Goal: Information Seeking & Learning: Compare options

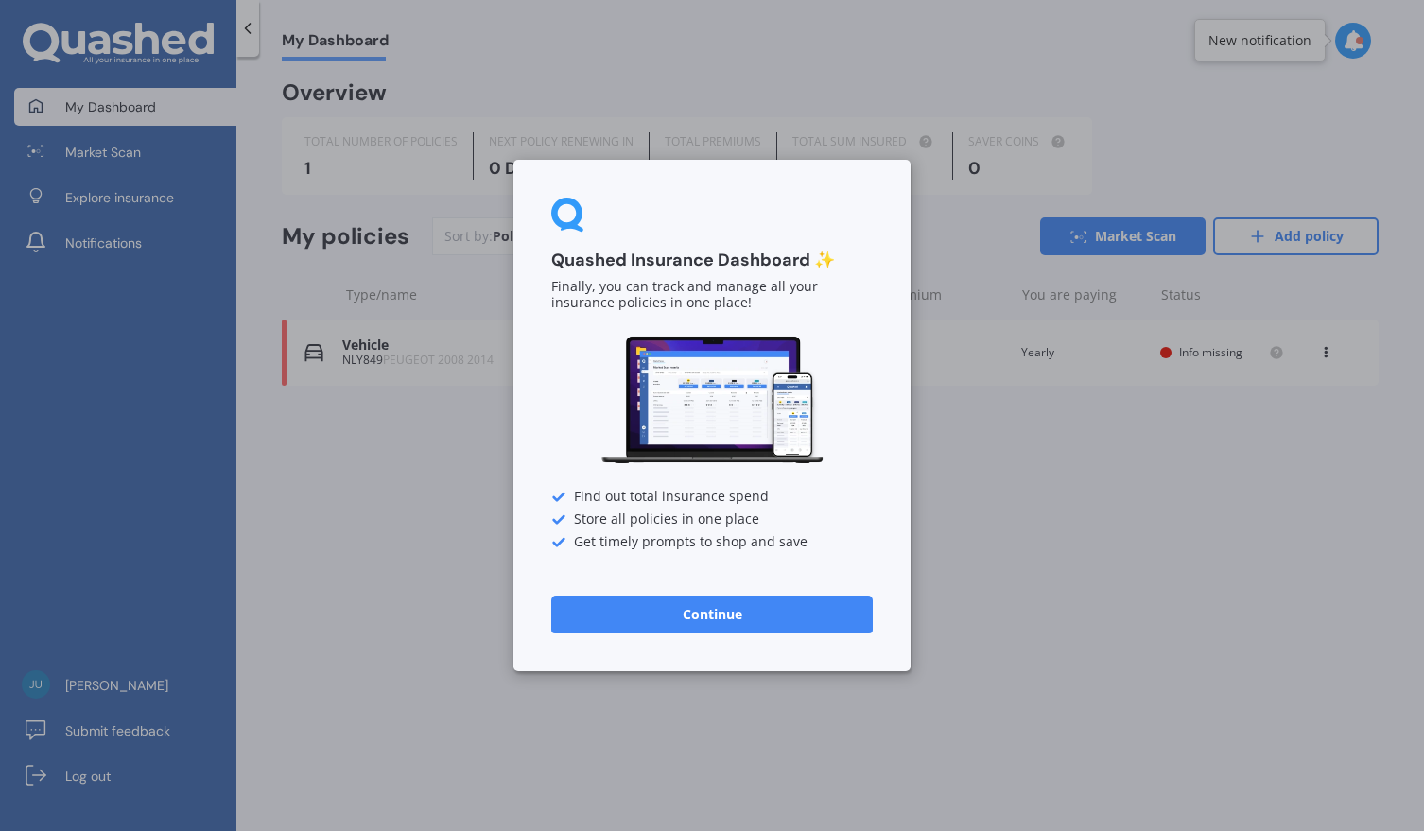
click at [1146, 506] on div "Quashed Insurance Dashboard ✨ Finally, you can track and manage all your insura…" at bounding box center [712, 415] width 1424 height 831
click at [710, 618] on button "Continue" at bounding box center [712, 615] width 322 height 38
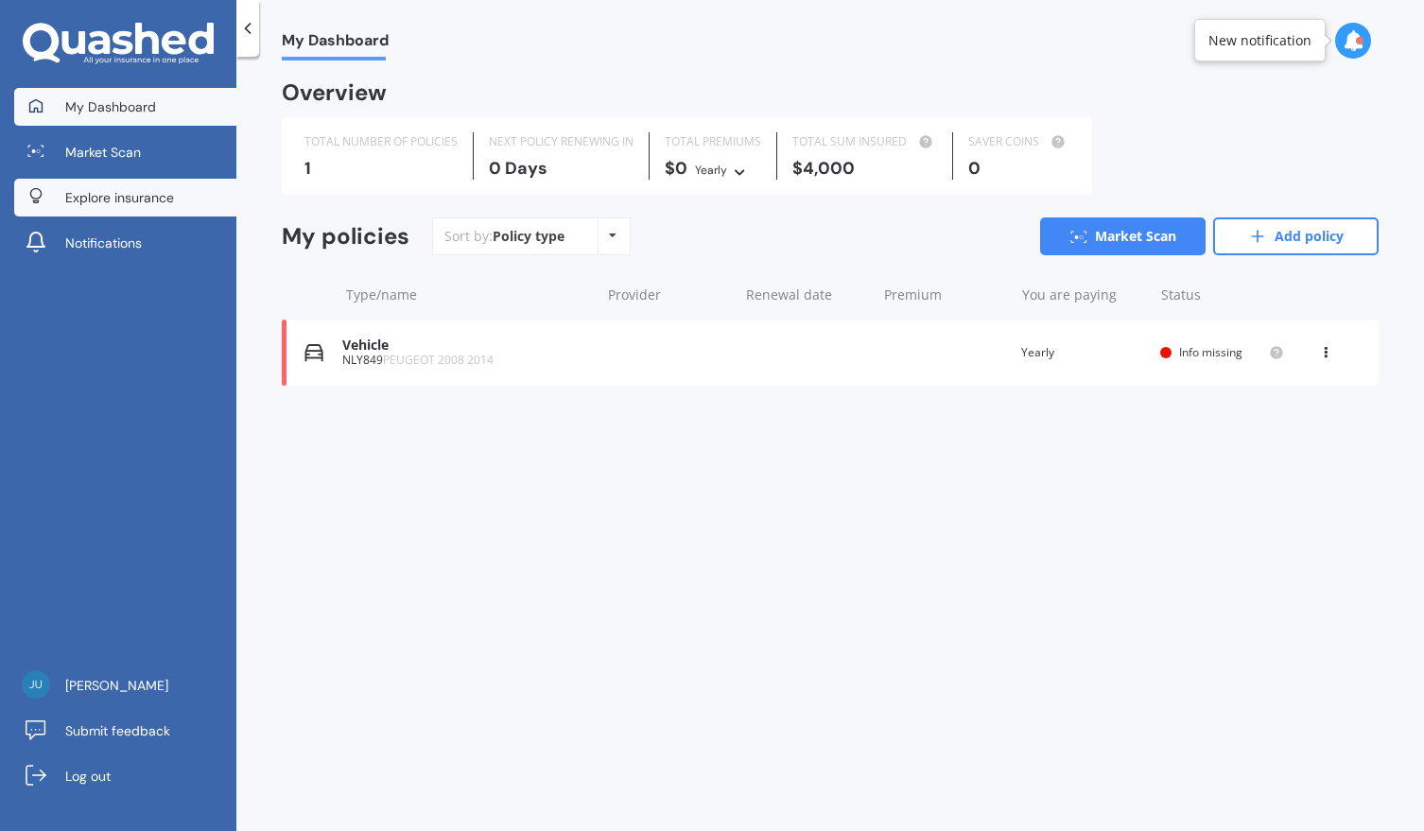
click at [140, 197] on span "Explore insurance" at bounding box center [119, 197] width 109 height 19
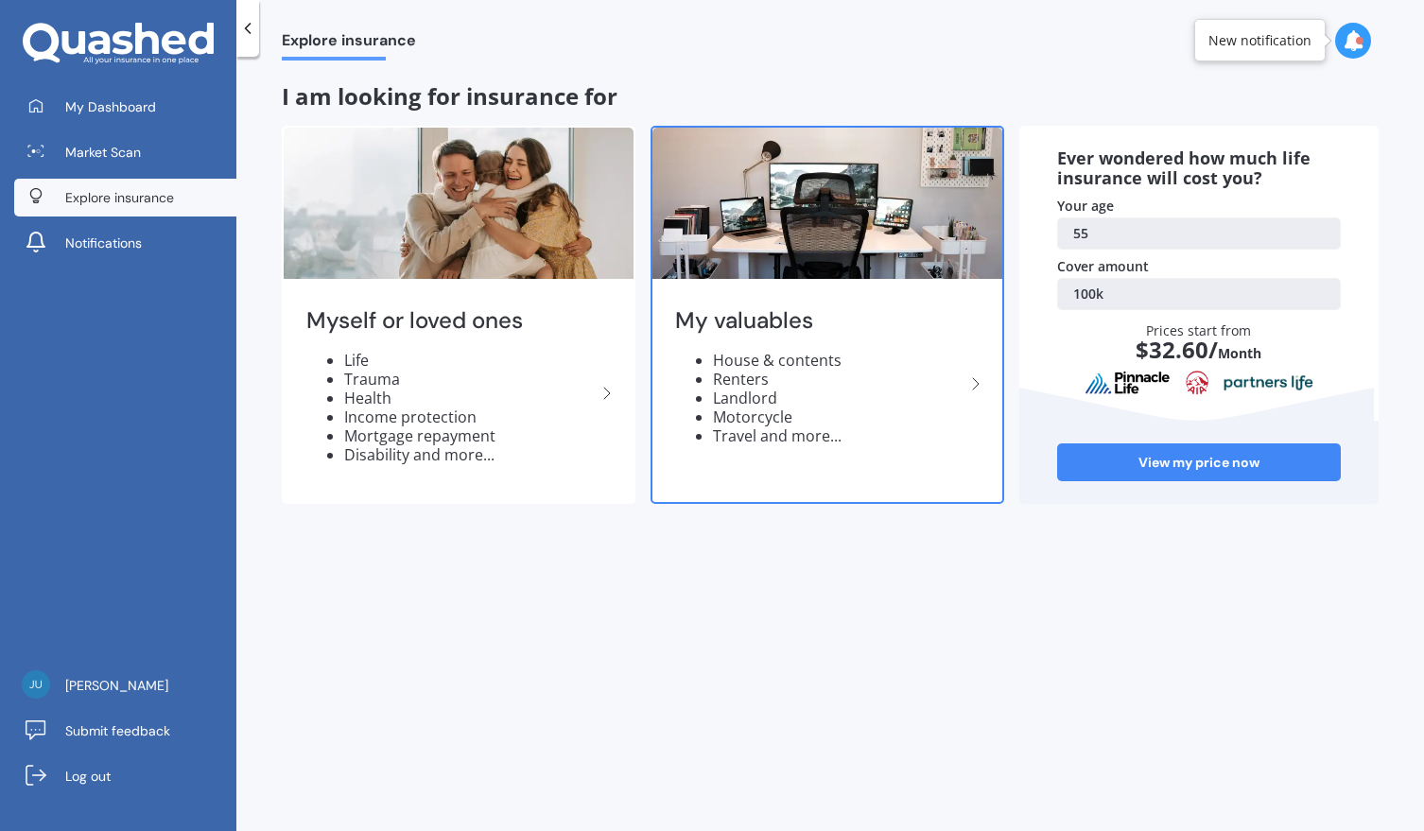
click at [973, 381] on icon at bounding box center [976, 384] width 23 height 23
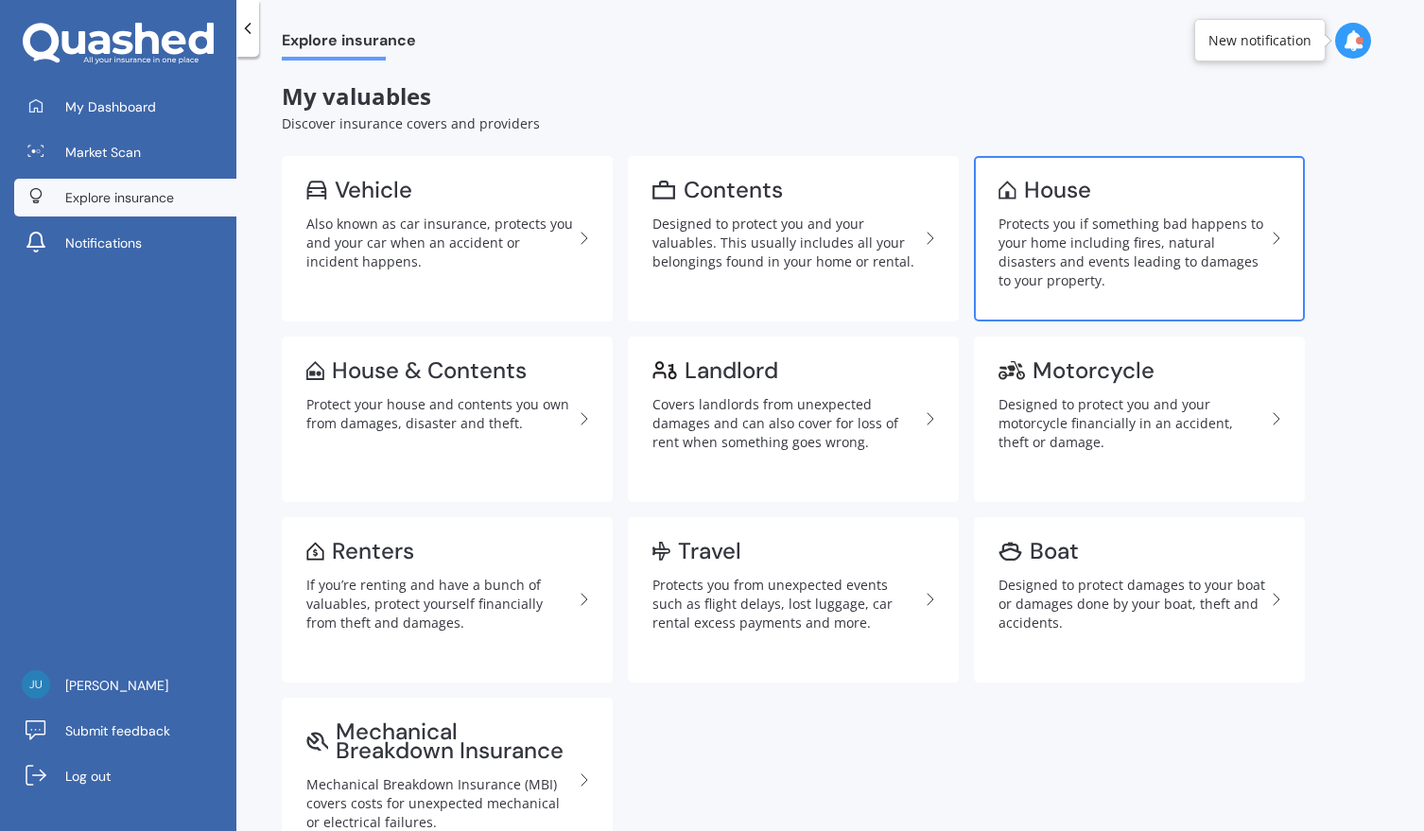
click at [1135, 245] on div "Protects you if something bad happens to your home including fires, natural dis…" at bounding box center [1132, 253] width 267 height 76
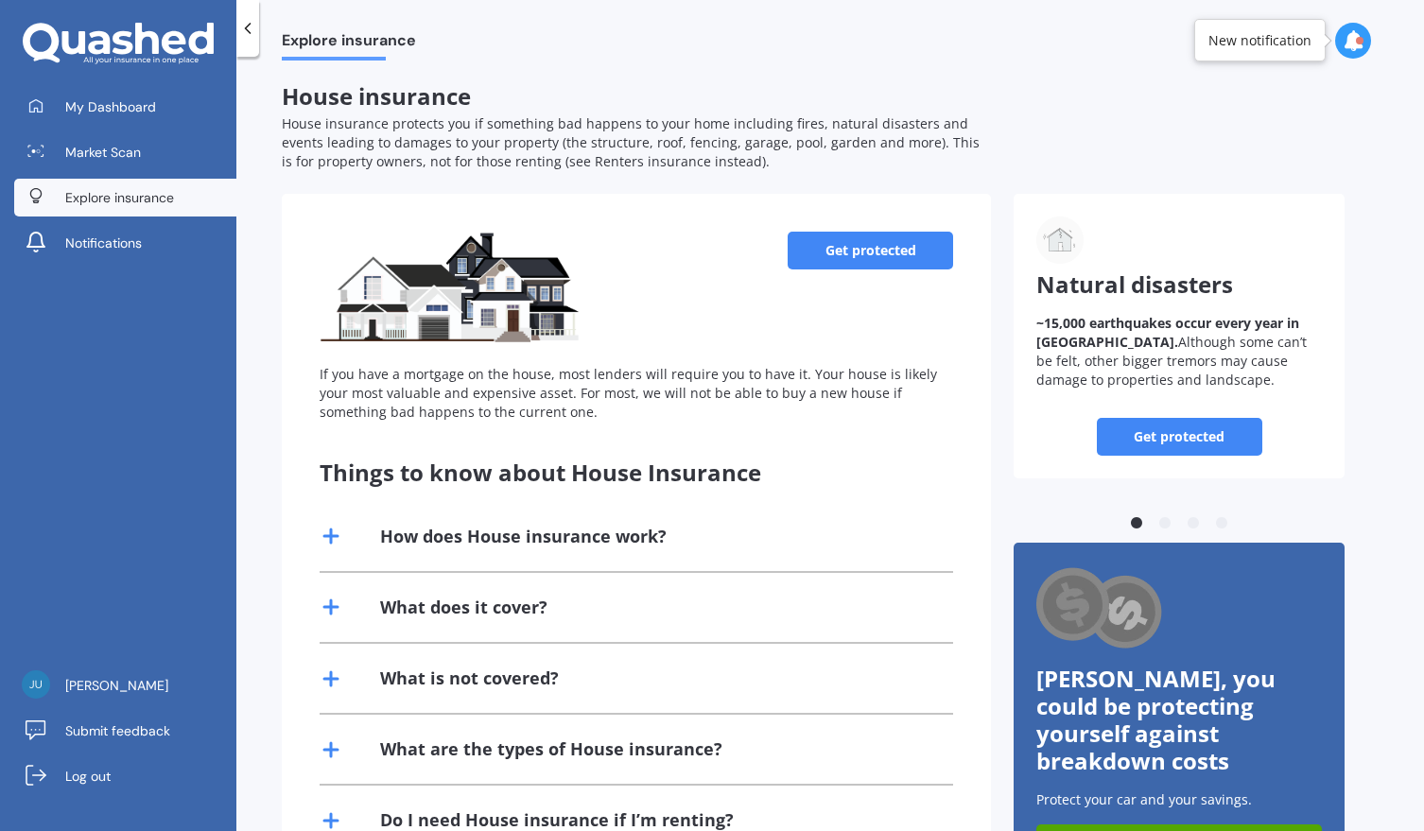
click at [331, 538] on line at bounding box center [331, 536] width 0 height 13
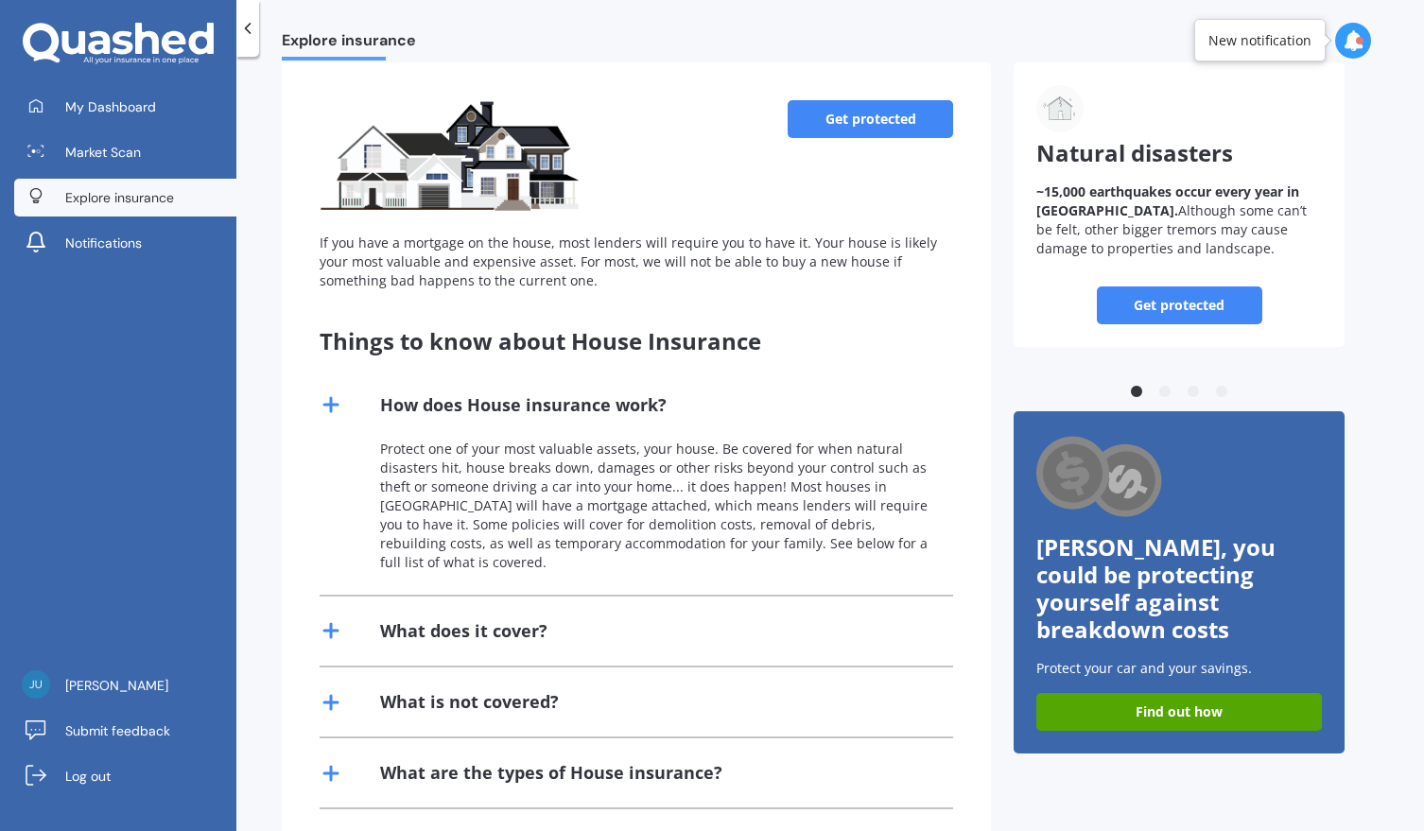
scroll to position [284, 0]
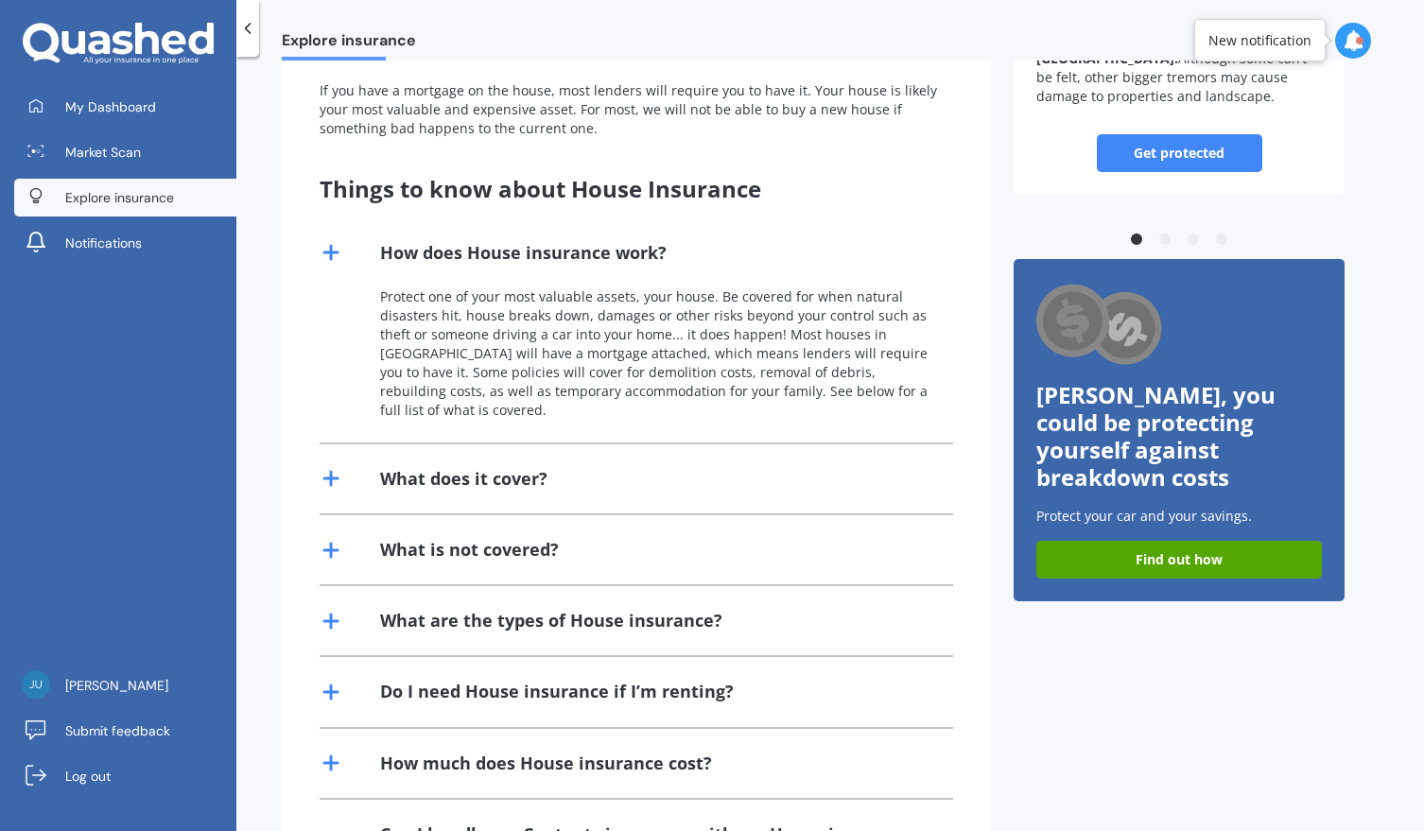
click at [331, 472] on line at bounding box center [331, 478] width 0 height 13
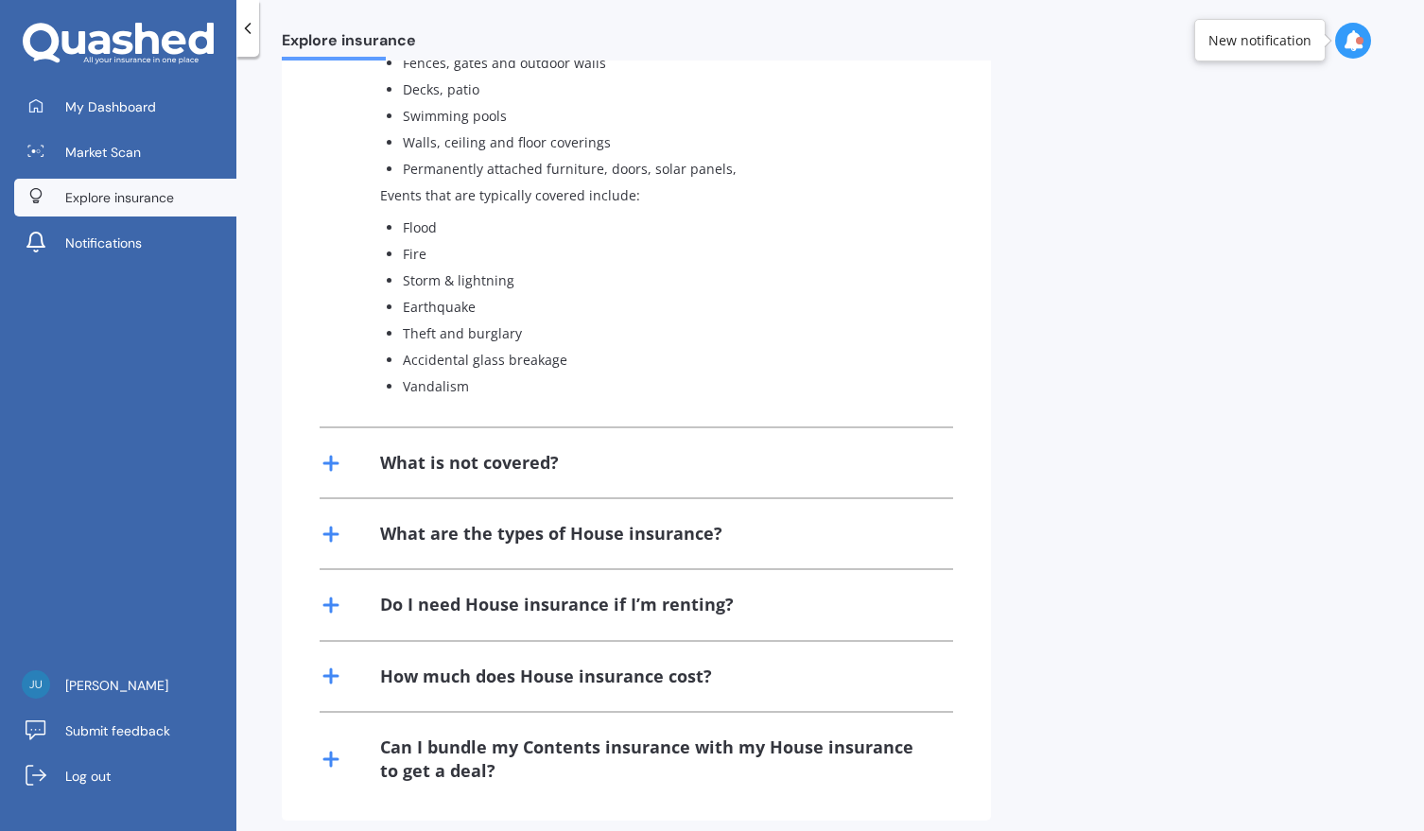
scroll to position [852, 0]
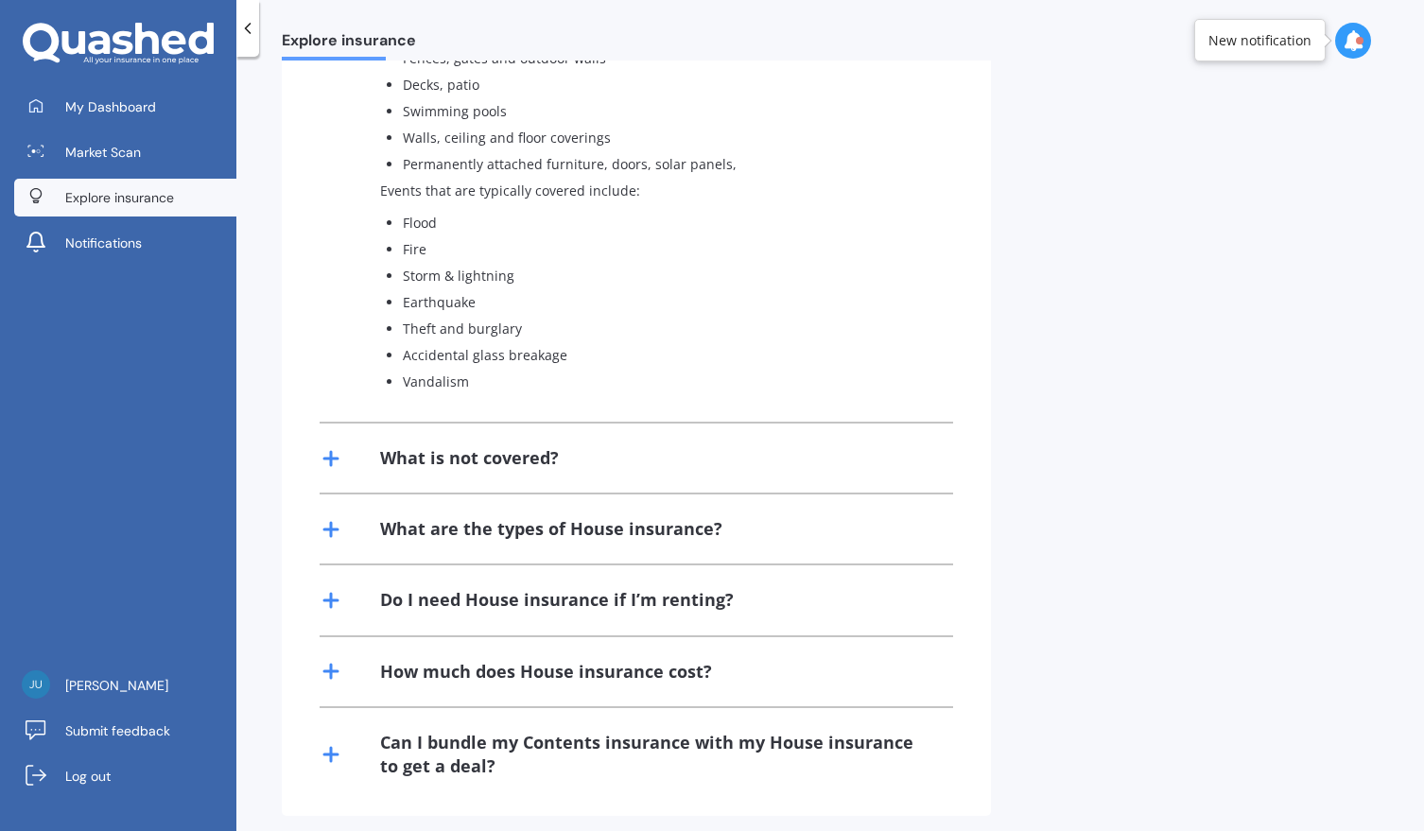
click at [327, 459] on line at bounding box center [330, 459] width 13 height 0
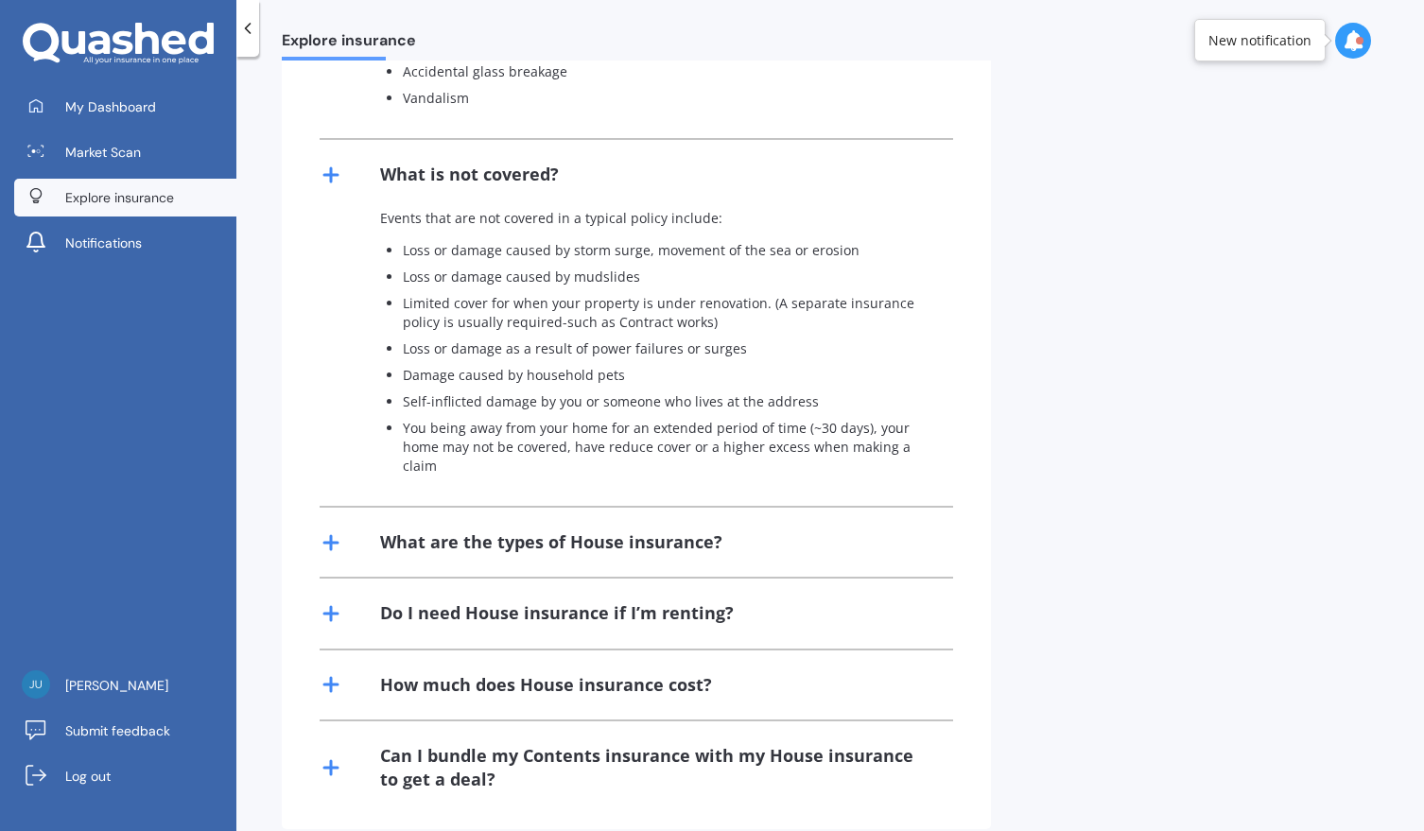
scroll to position [1149, 0]
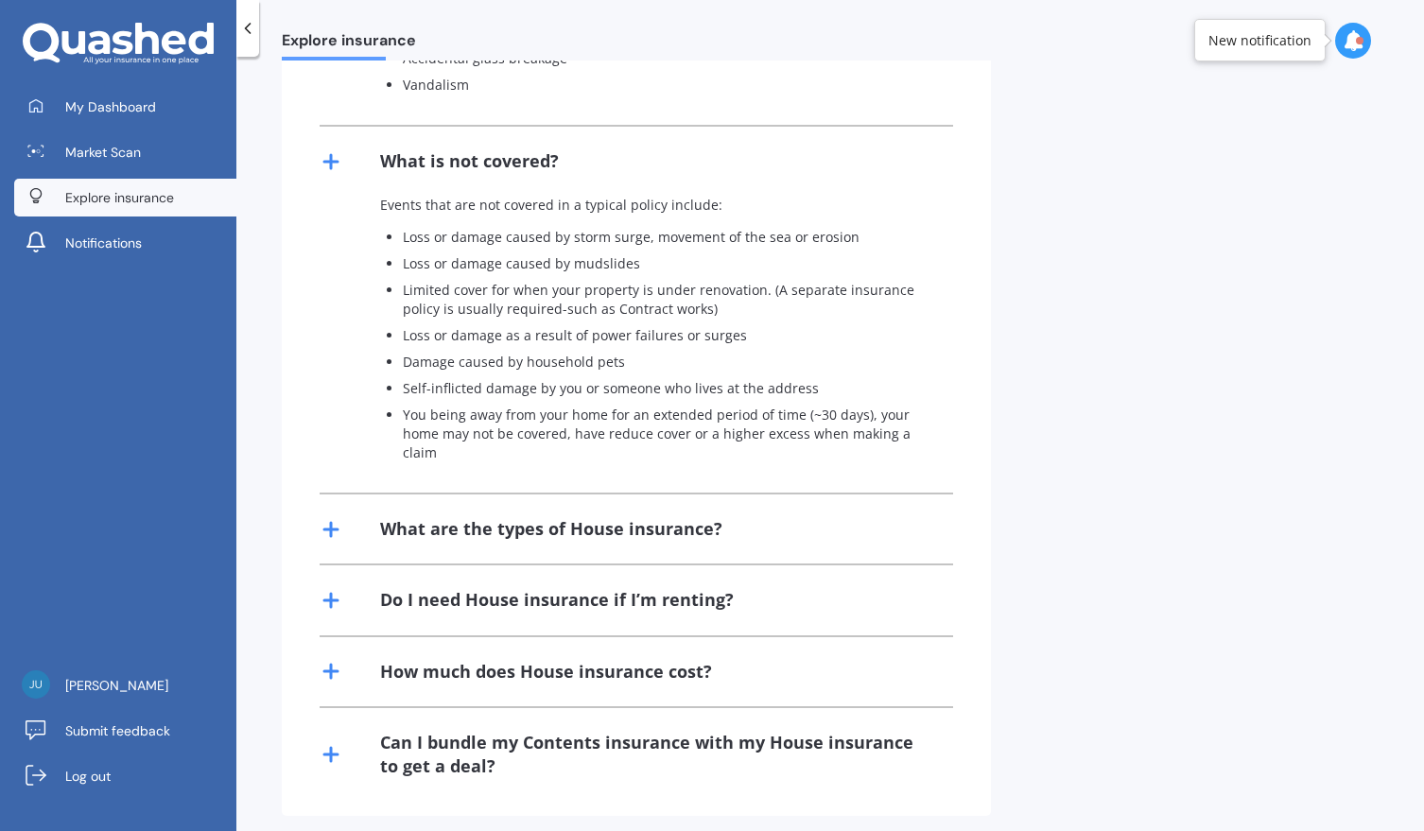
click at [329, 530] on line at bounding box center [330, 530] width 13 height 0
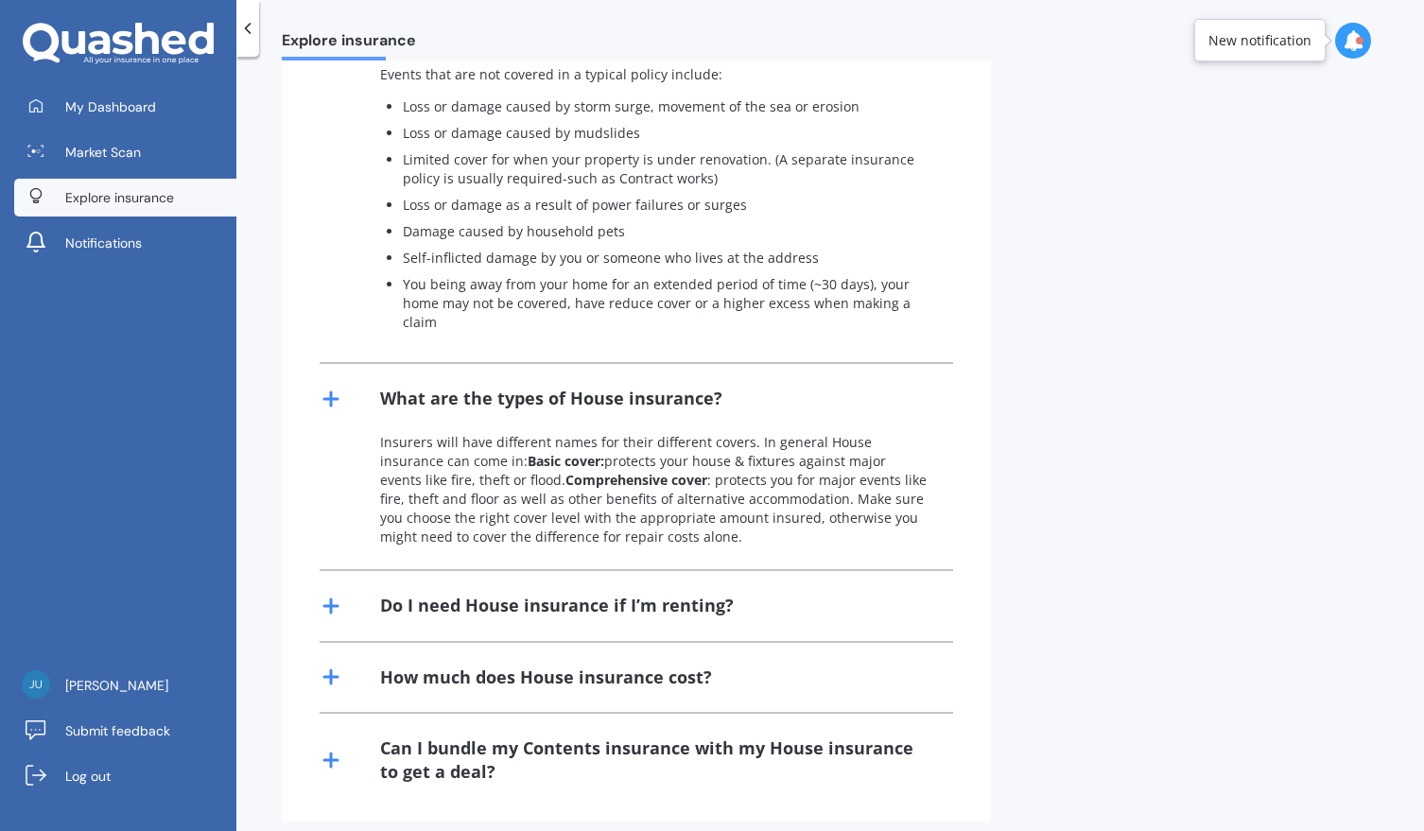
scroll to position [1285, 0]
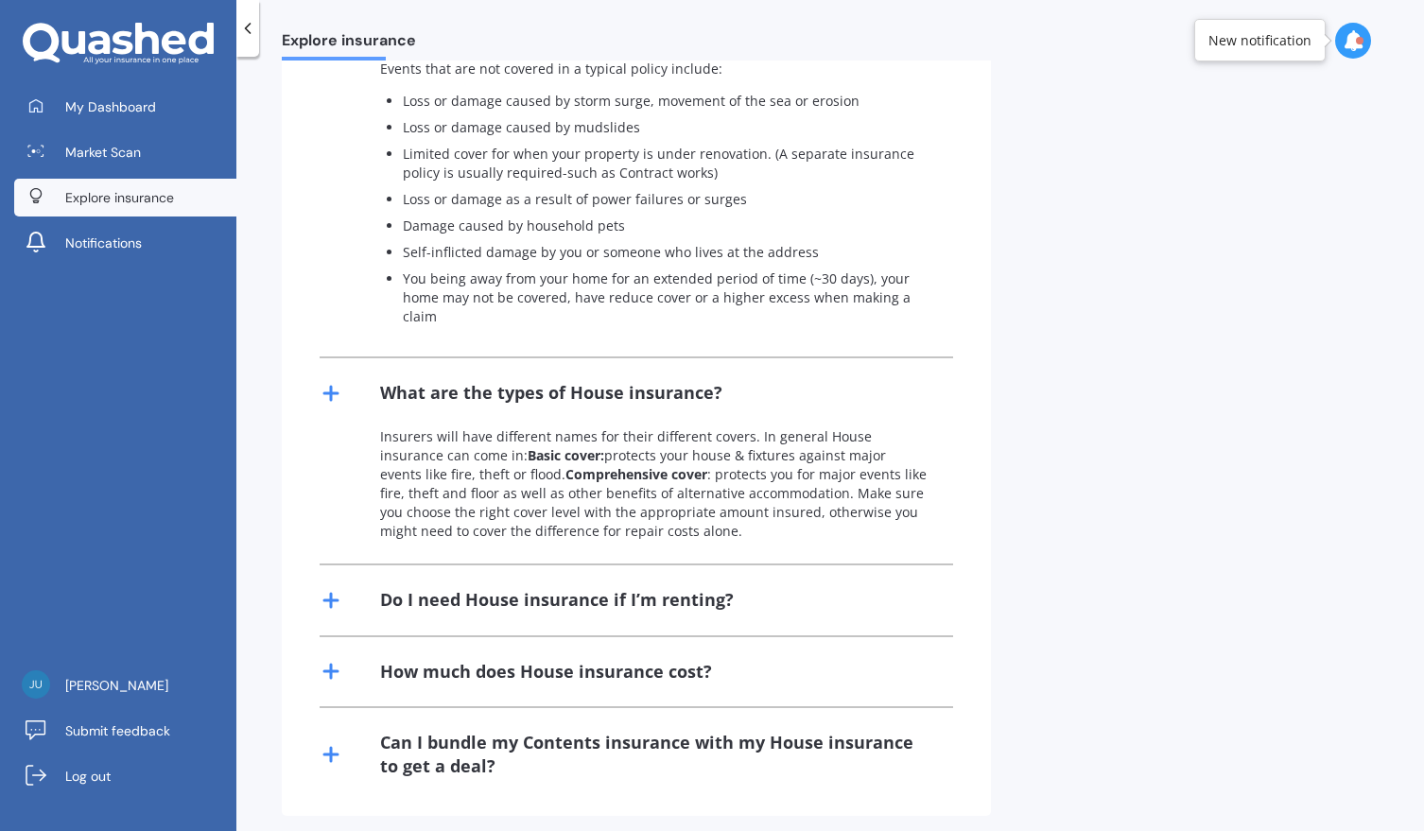
click at [329, 671] on line at bounding box center [330, 671] width 13 height 0
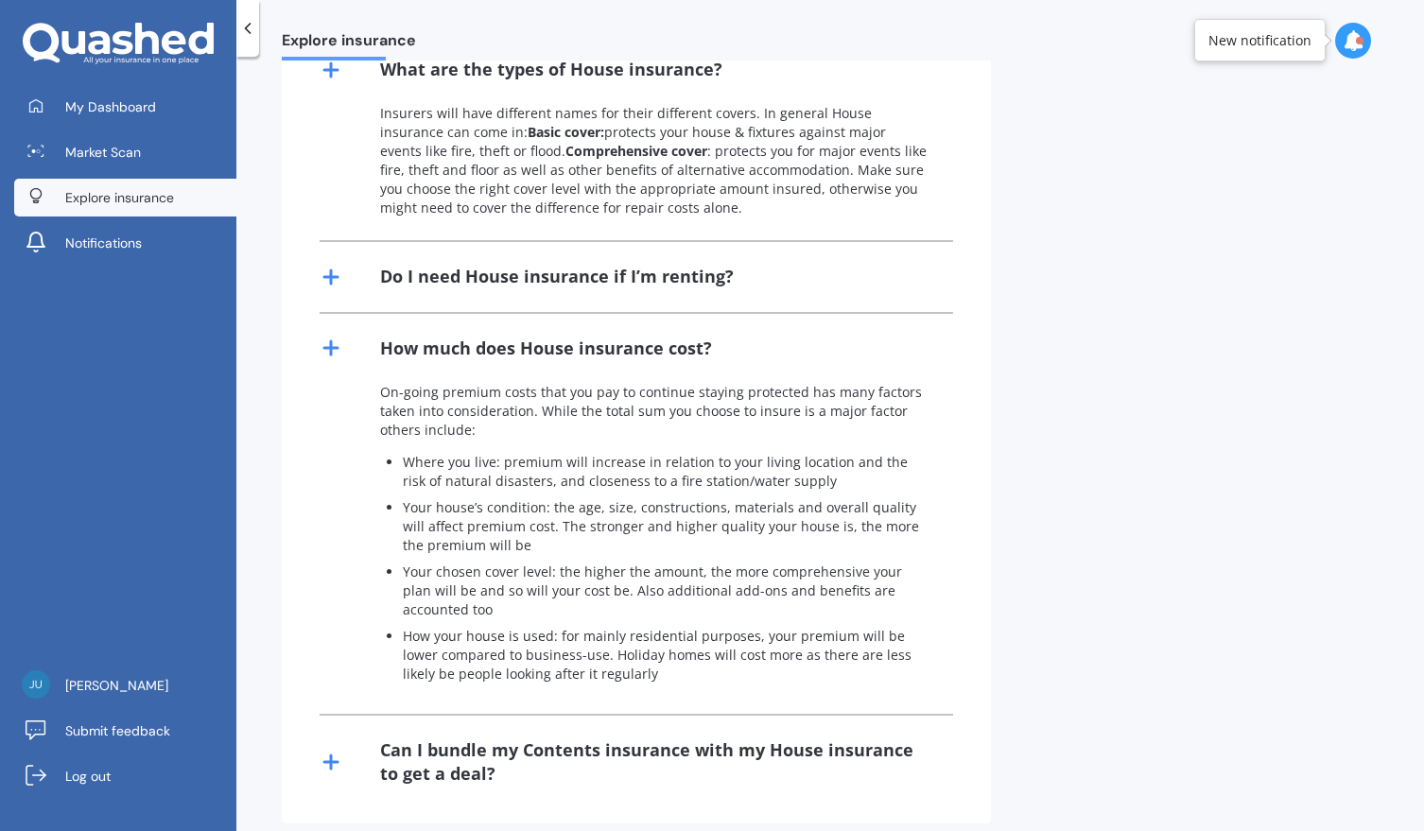
scroll to position [1616, 0]
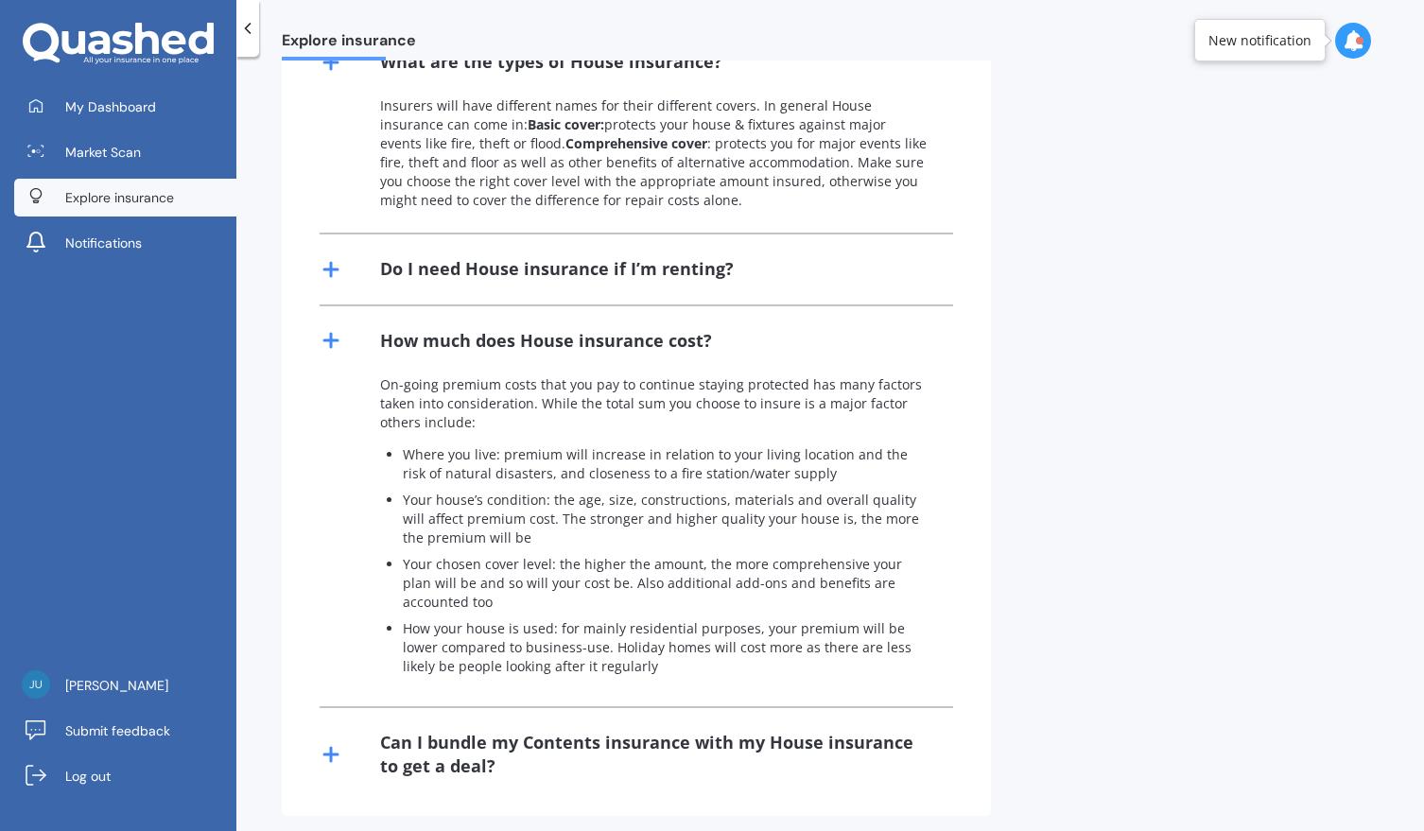
click at [331, 748] on line at bounding box center [331, 754] width 0 height 13
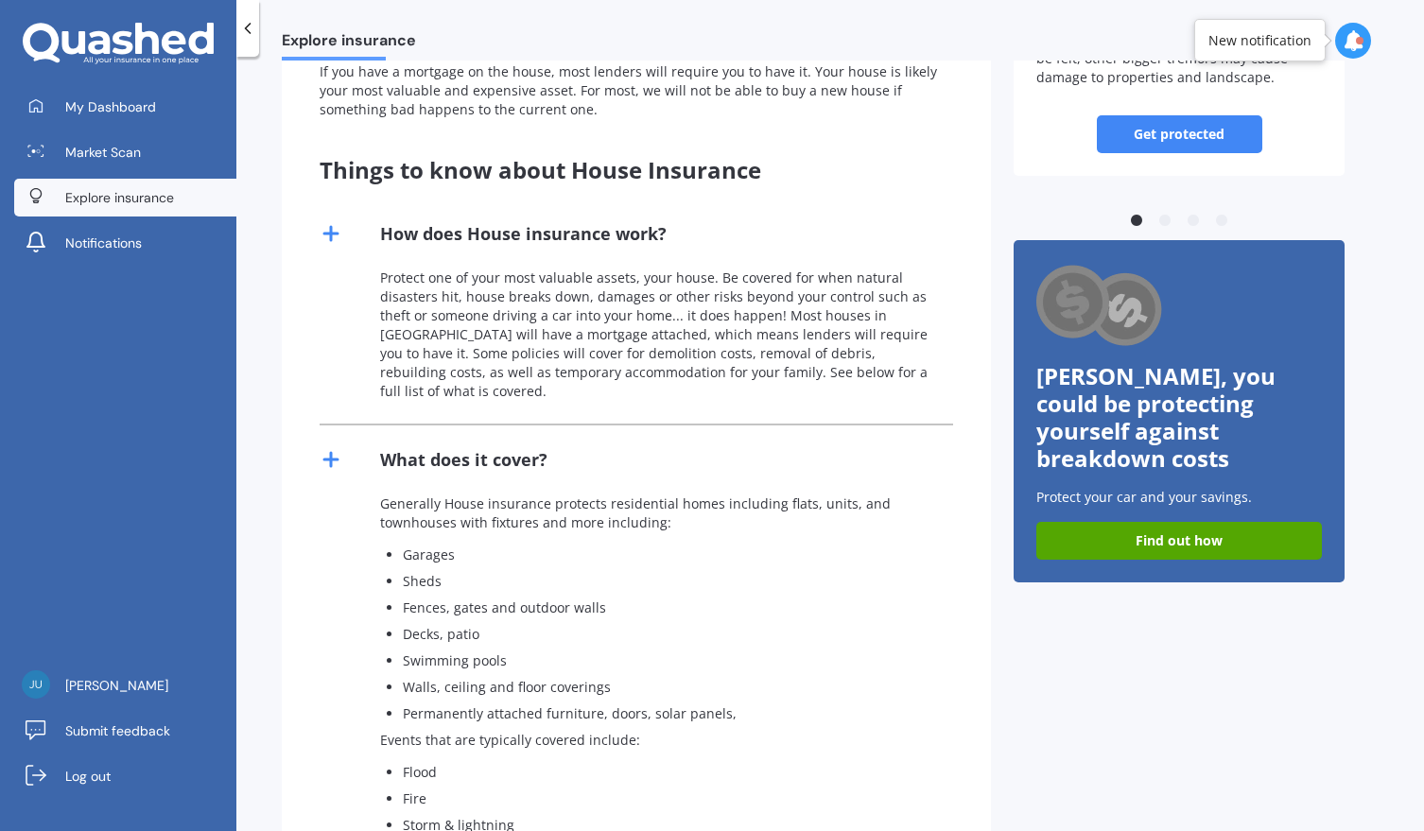
scroll to position [284, 0]
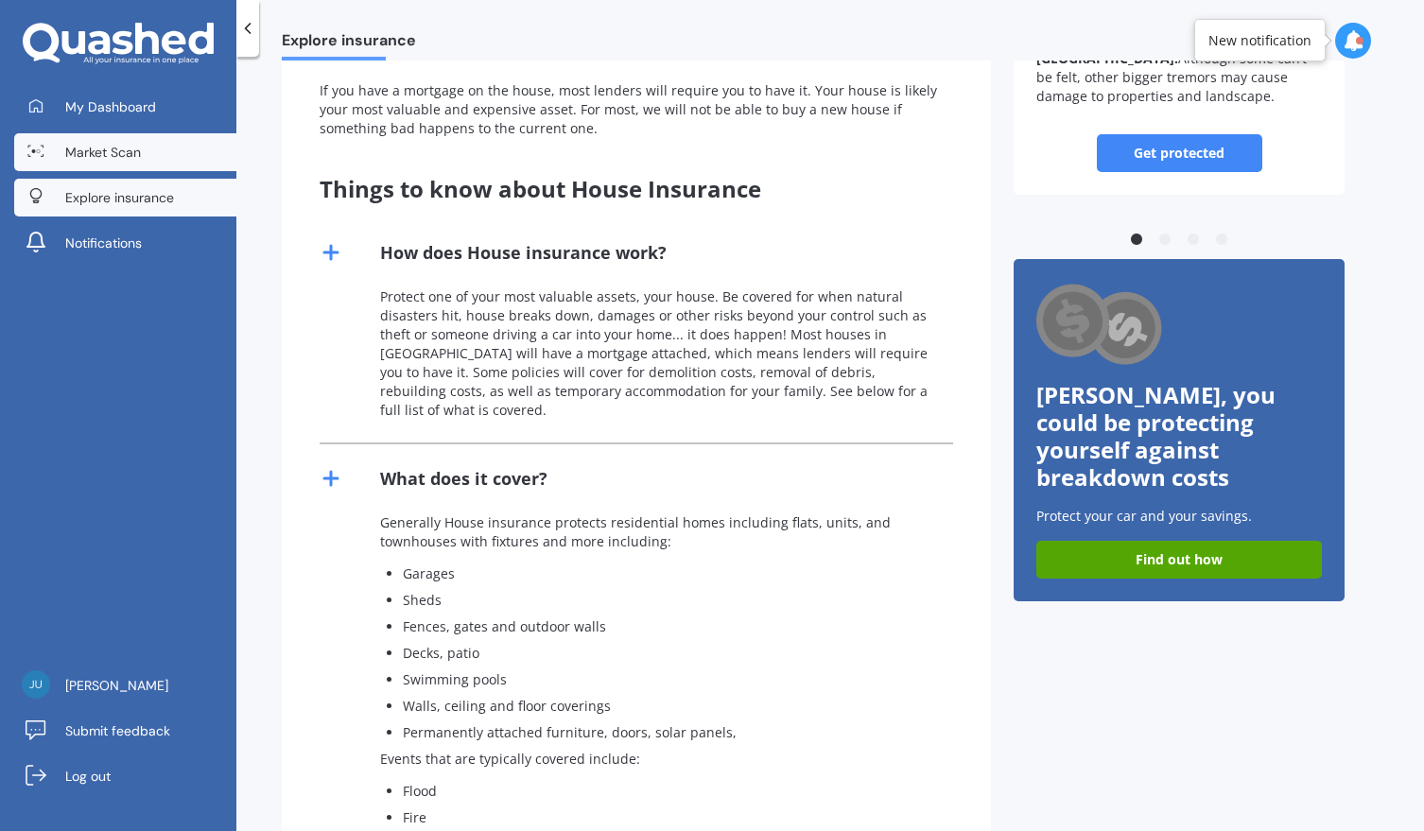
click at [99, 150] on span "Market Scan" at bounding box center [103, 152] width 76 height 19
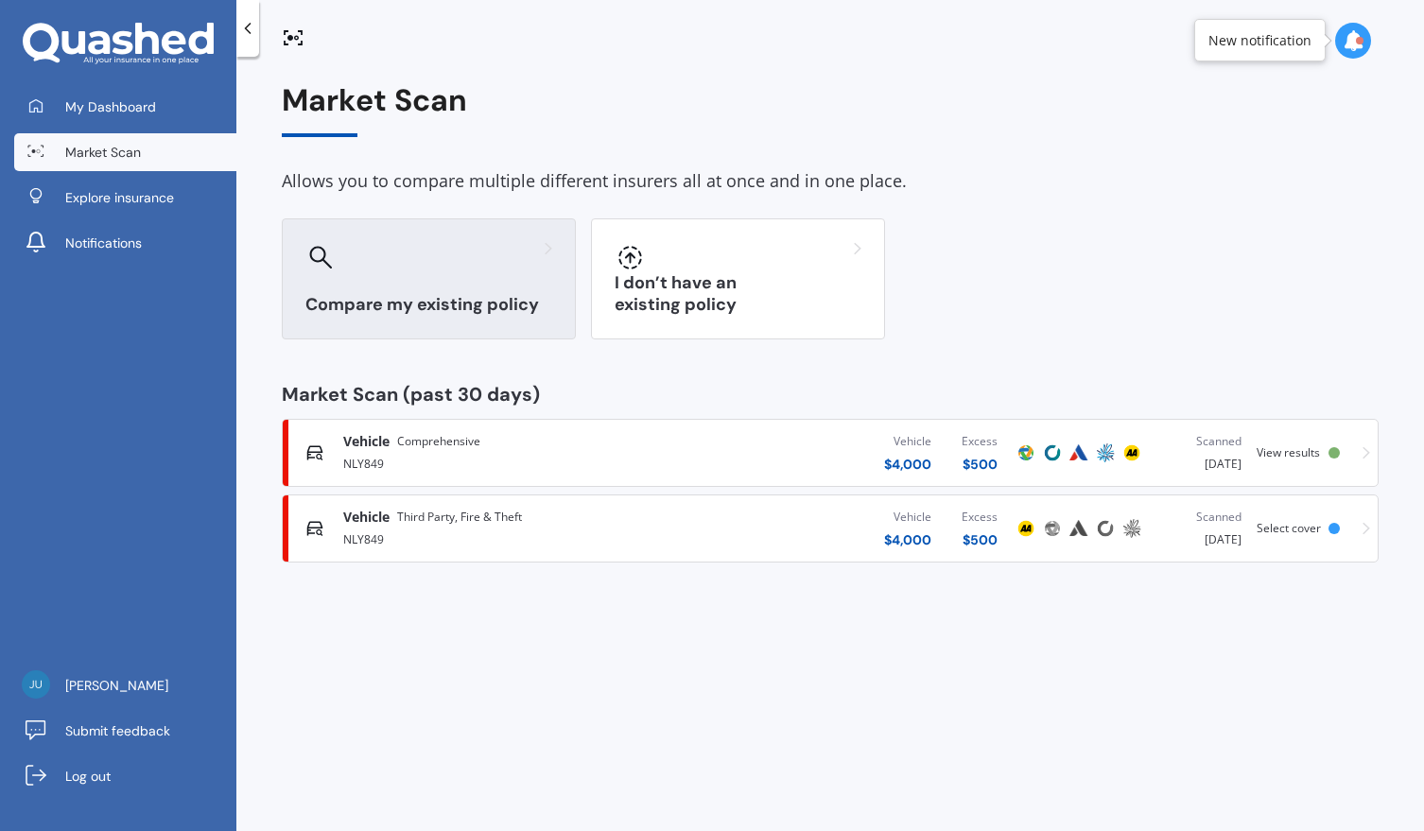
click at [430, 283] on div "Compare my existing policy" at bounding box center [429, 278] width 294 height 121
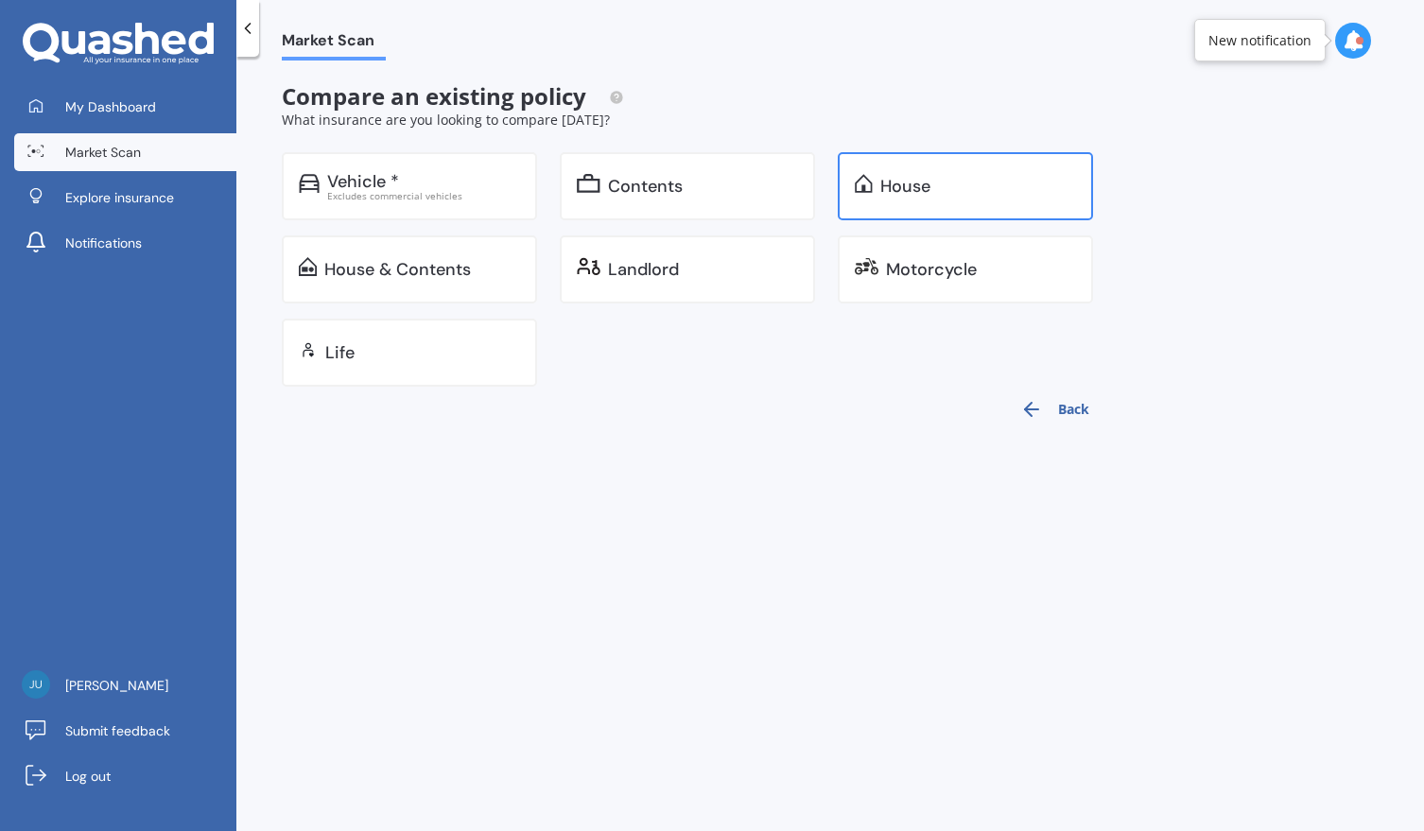
click at [967, 187] on div "House" at bounding box center [978, 186] width 196 height 19
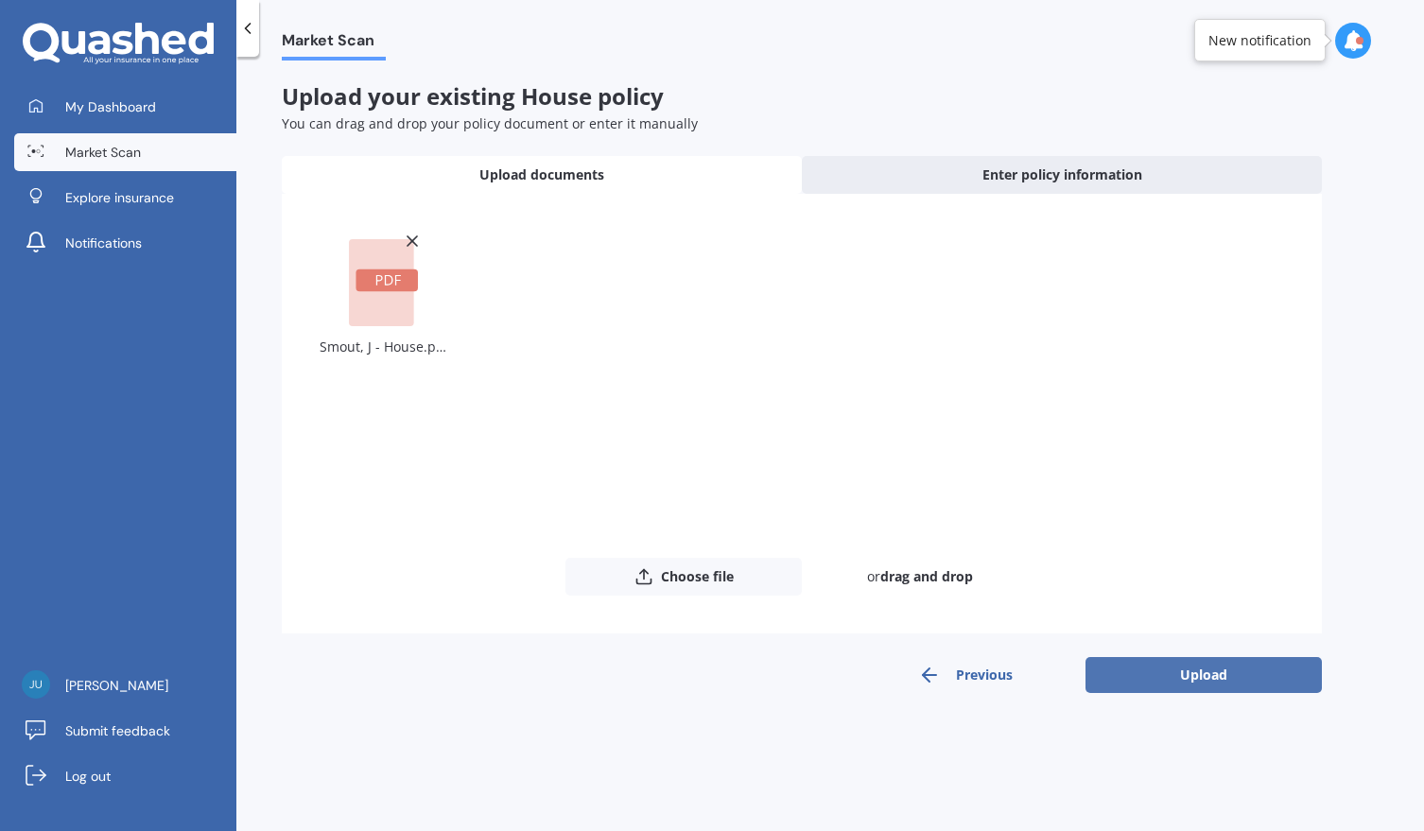
click at [1224, 676] on button "Upload" at bounding box center [1204, 675] width 236 height 36
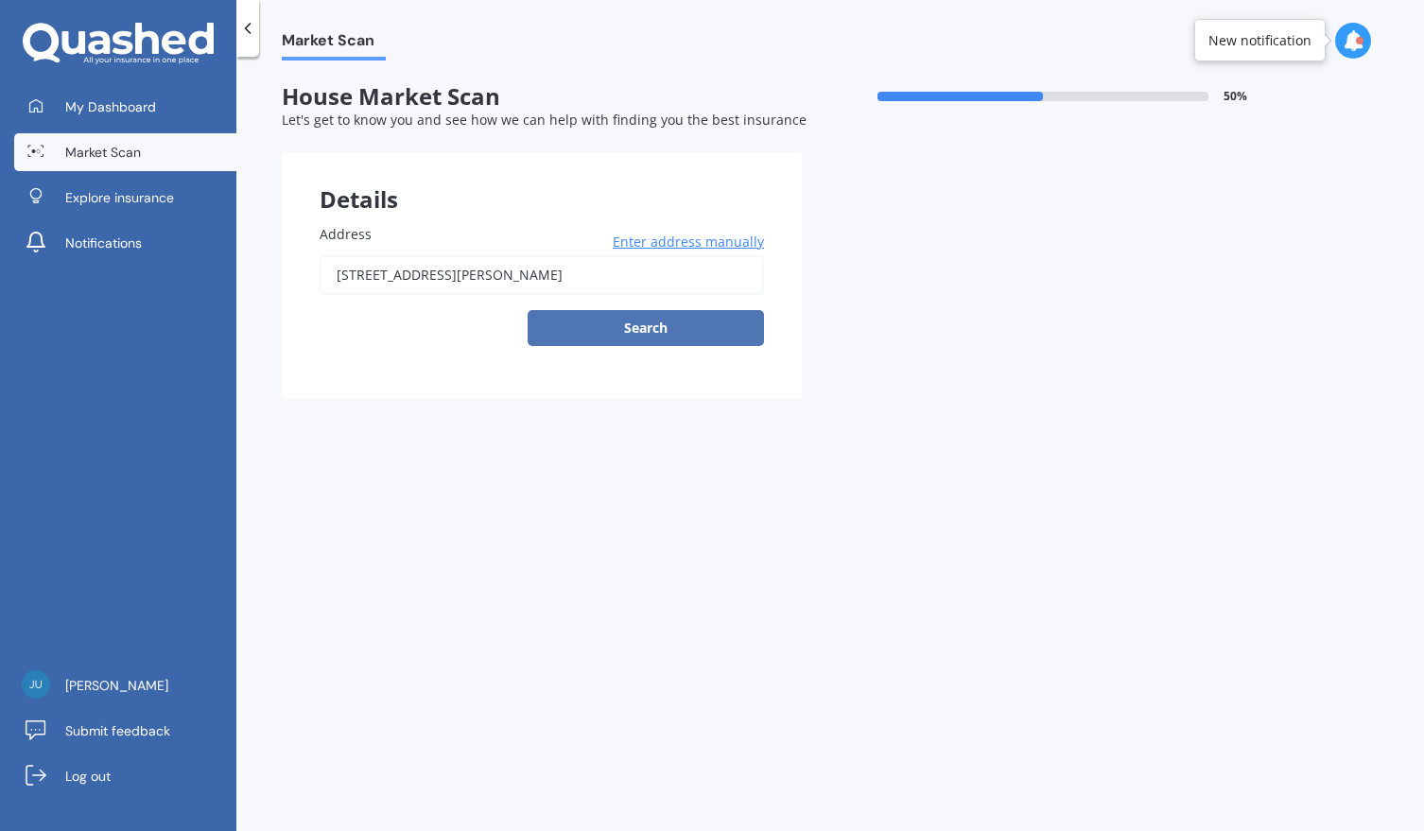
click at [638, 328] on button "Search" at bounding box center [646, 328] width 236 height 36
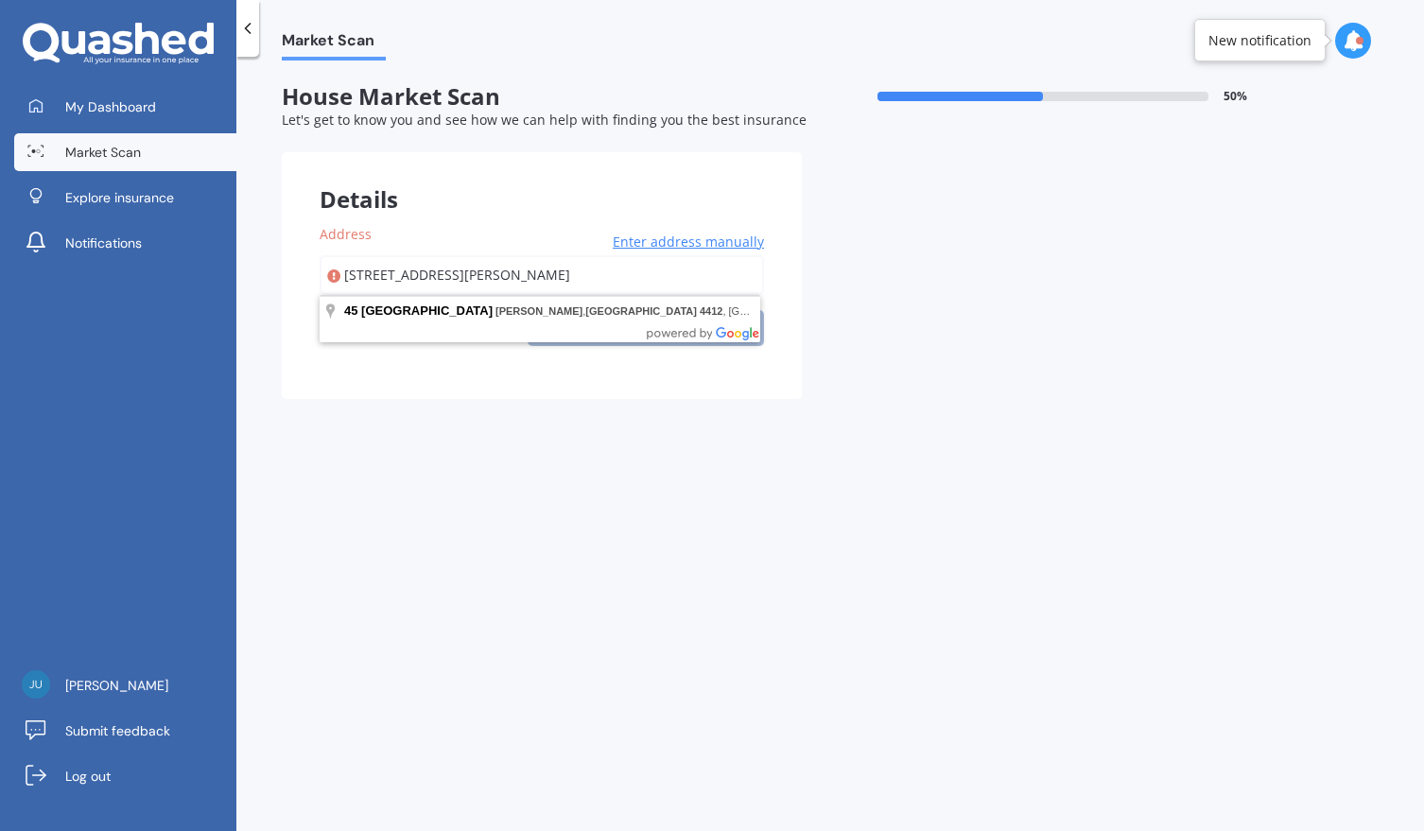
click at [543, 325] on body "My Dashboard Market Scan Explore insurance Notifications [PERSON_NAME] Submit f…" at bounding box center [712, 415] width 1424 height 831
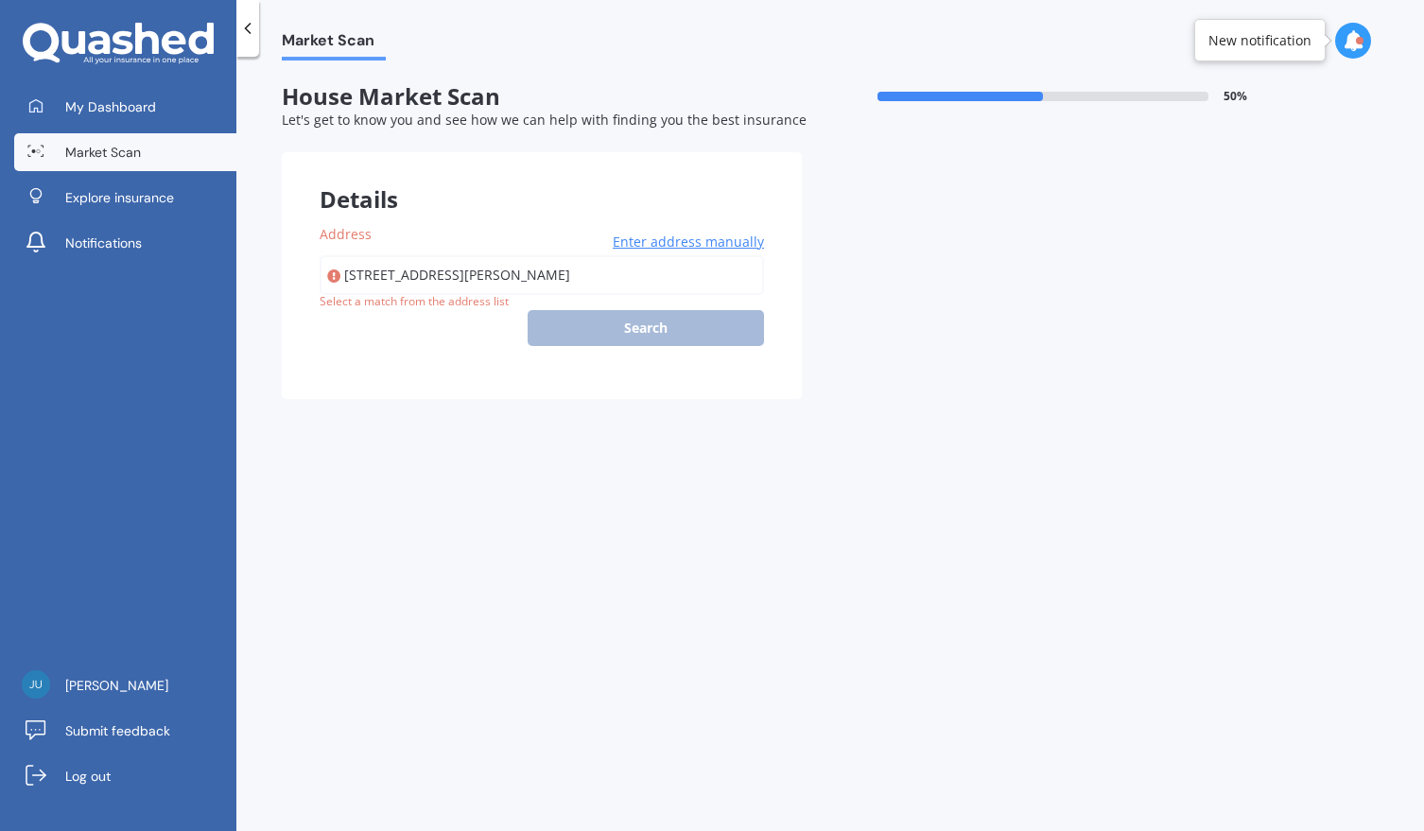
click at [664, 247] on span "Enter address manually" at bounding box center [688, 242] width 151 height 19
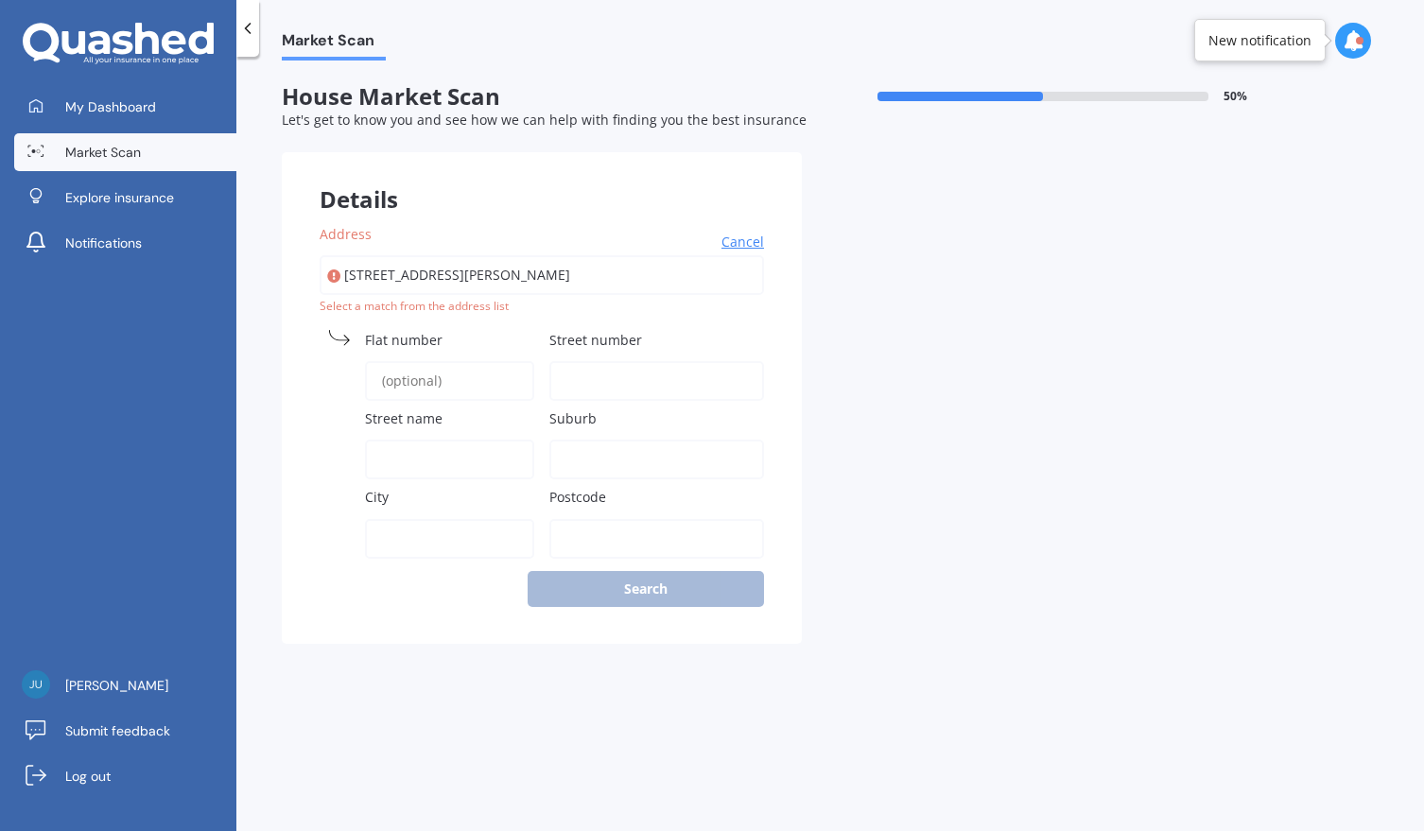
click at [565, 273] on input "[STREET_ADDRESS][PERSON_NAME]" at bounding box center [542, 275] width 444 height 40
type input "[STREET_ADDRESS][PERSON_NAME]"
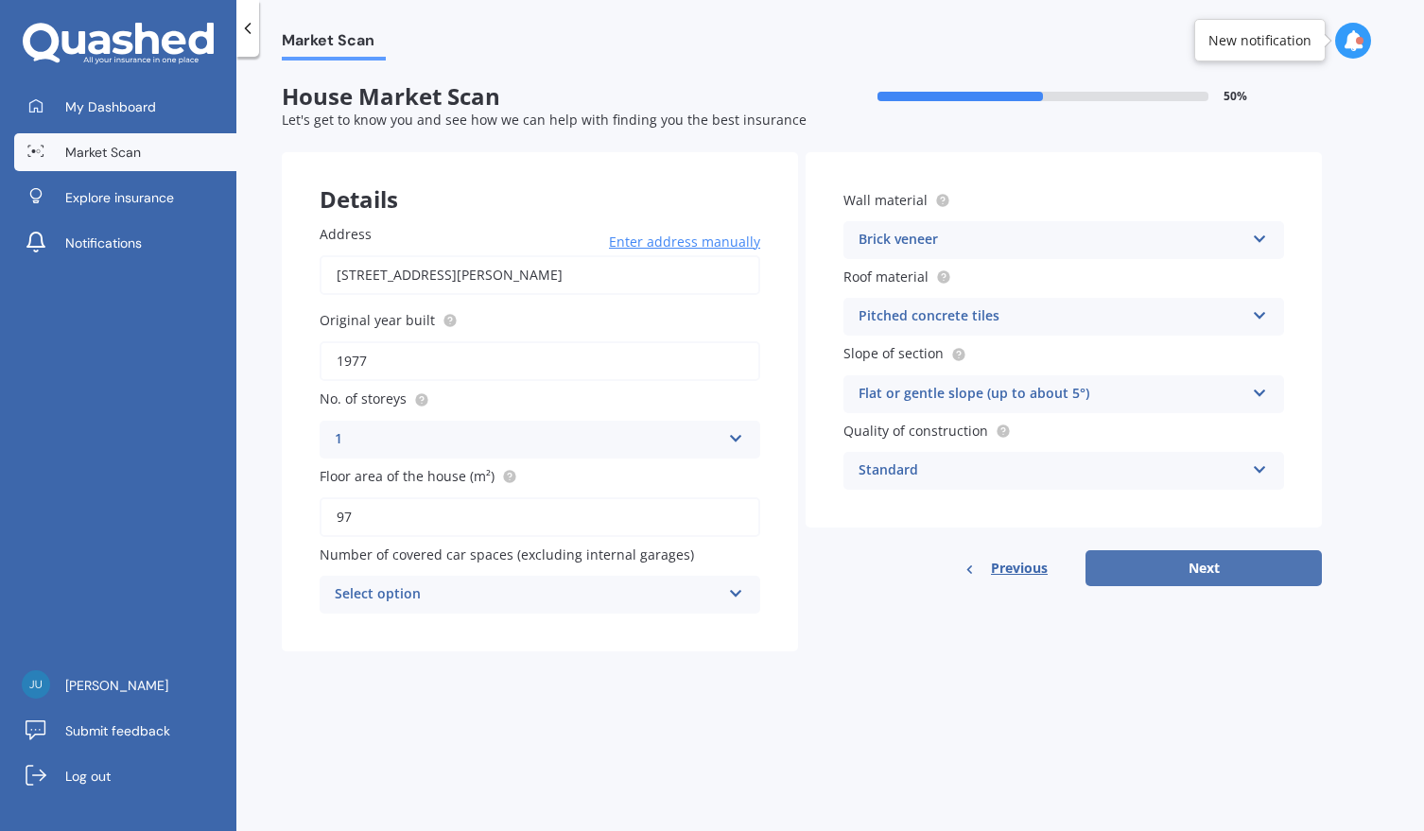
click at [1180, 571] on button "Next" at bounding box center [1204, 568] width 236 height 36
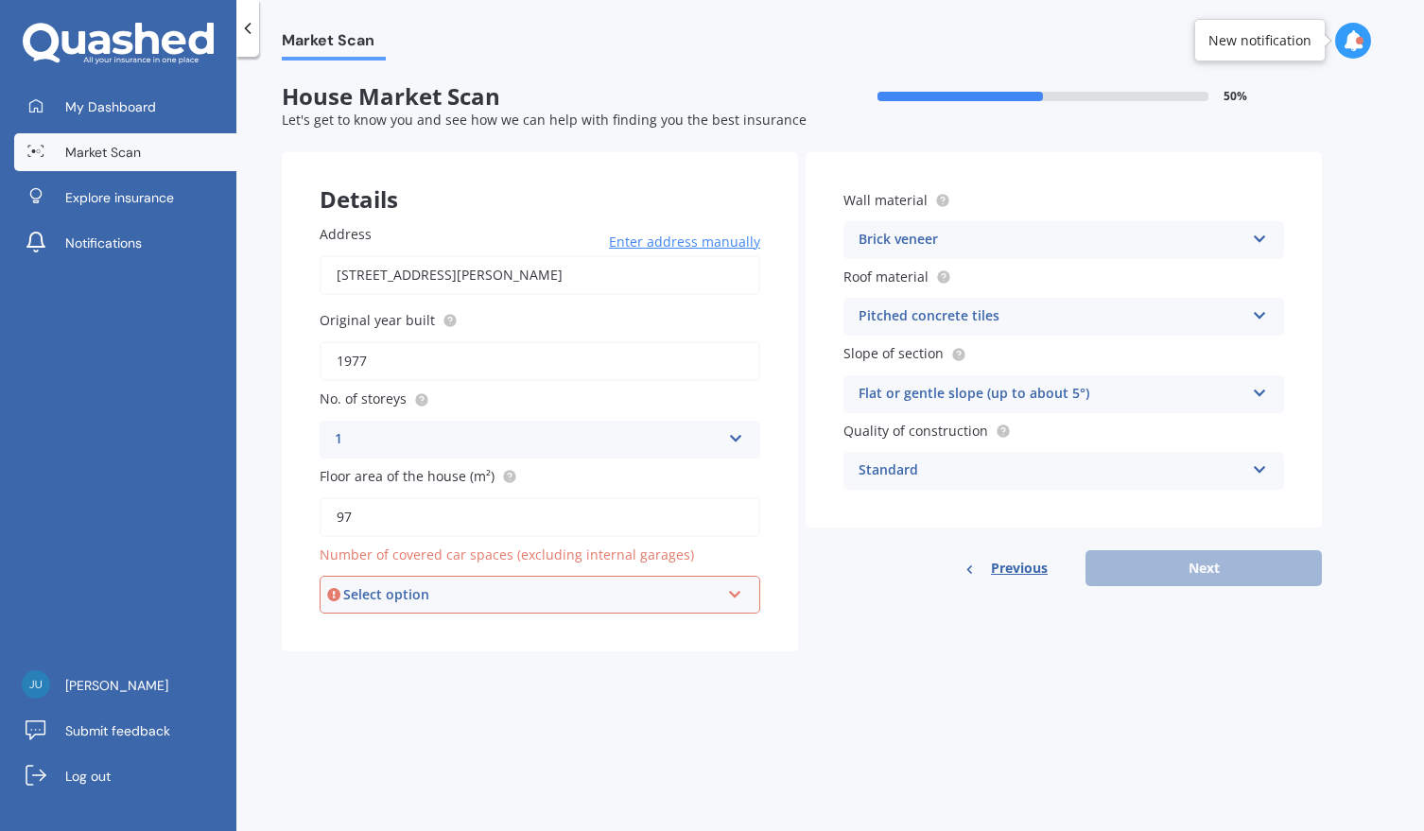
click at [446, 600] on div "Select option" at bounding box center [531, 594] width 376 height 21
click at [340, 635] on span "0" at bounding box center [341, 630] width 8 height 18
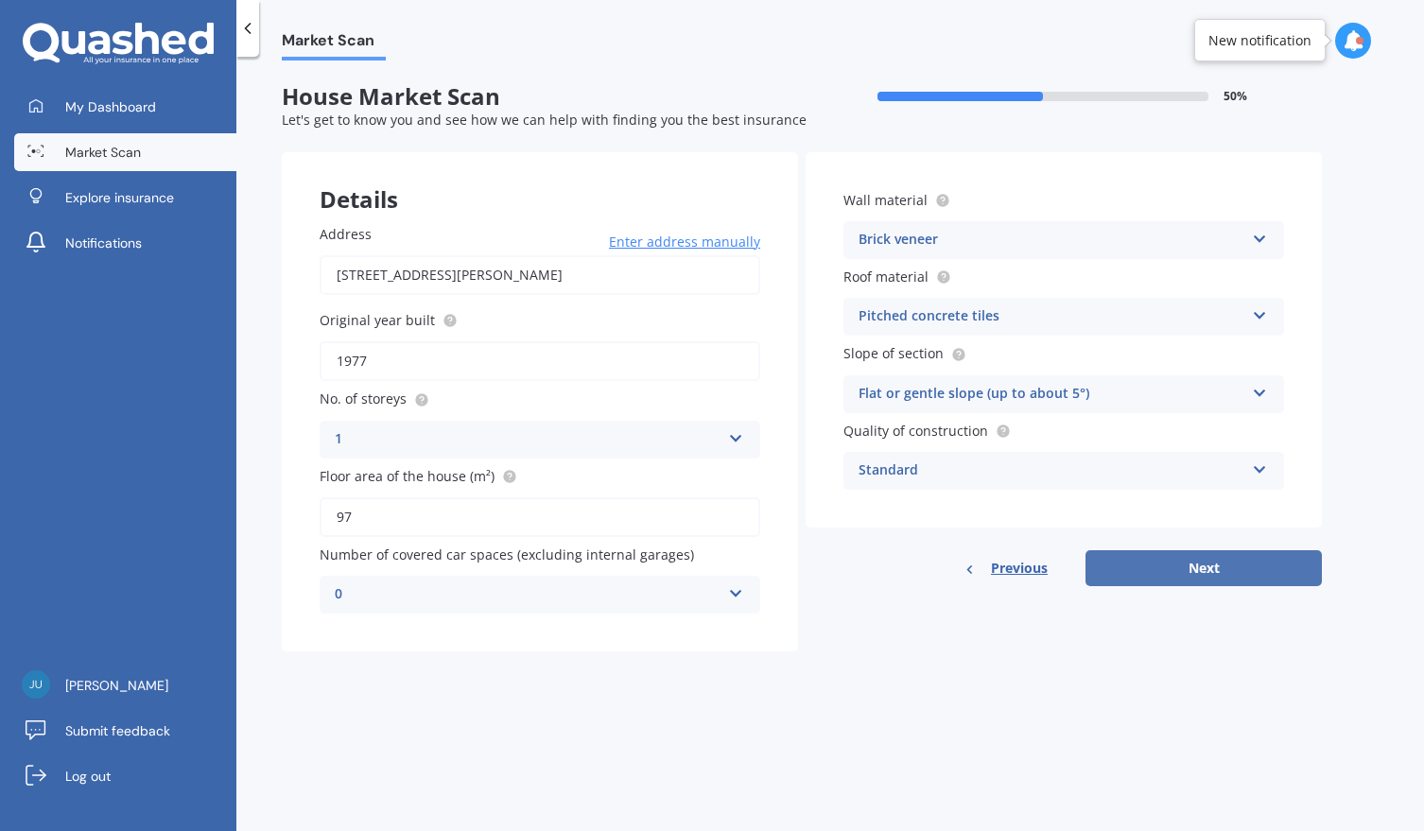
click at [1205, 567] on button "Next" at bounding box center [1204, 568] width 236 height 36
select select "16"
select select "10"
select select "1969"
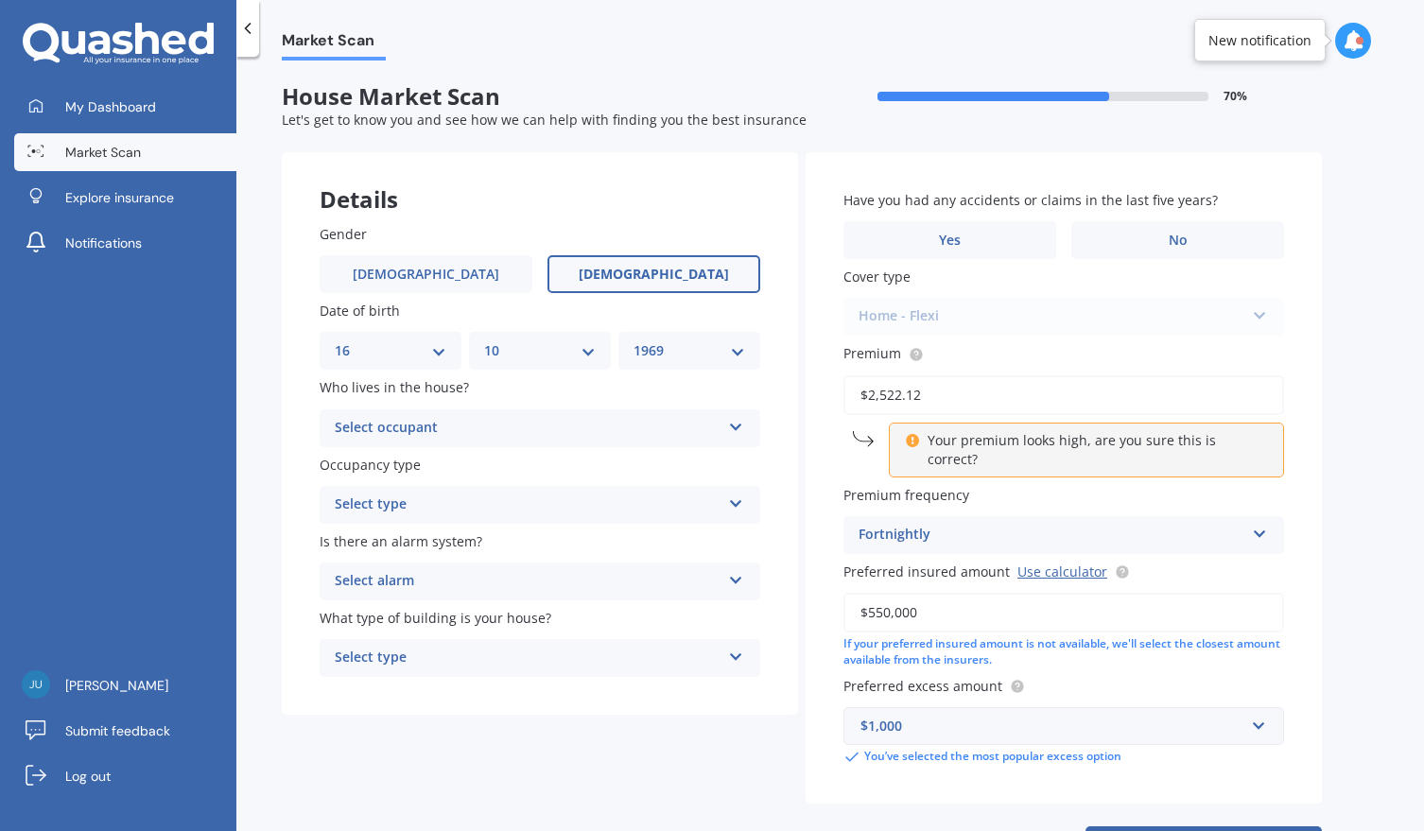
click at [735, 424] on icon at bounding box center [736, 423] width 16 height 13
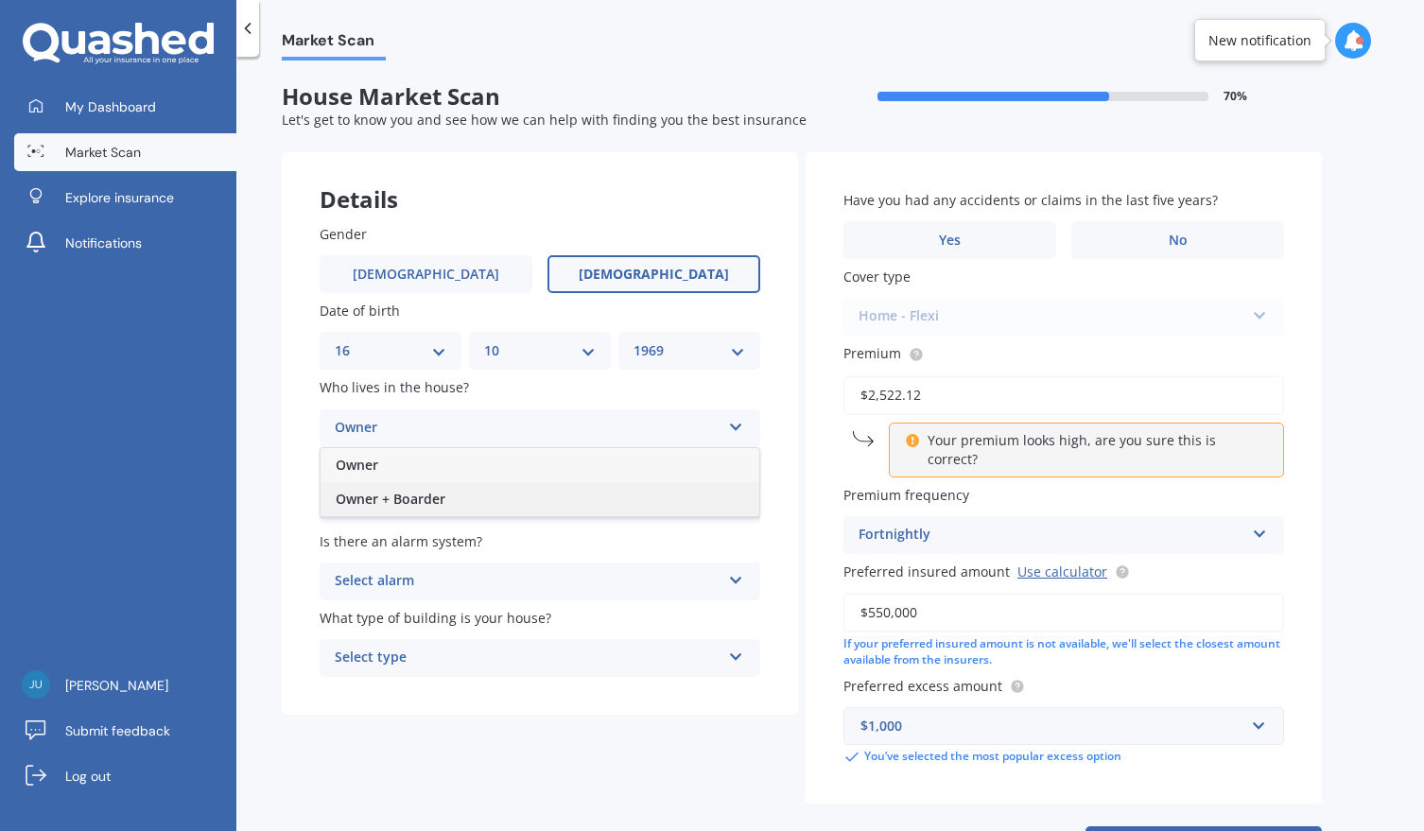
click at [421, 497] on span "Owner + Boarder" at bounding box center [391, 499] width 110 height 18
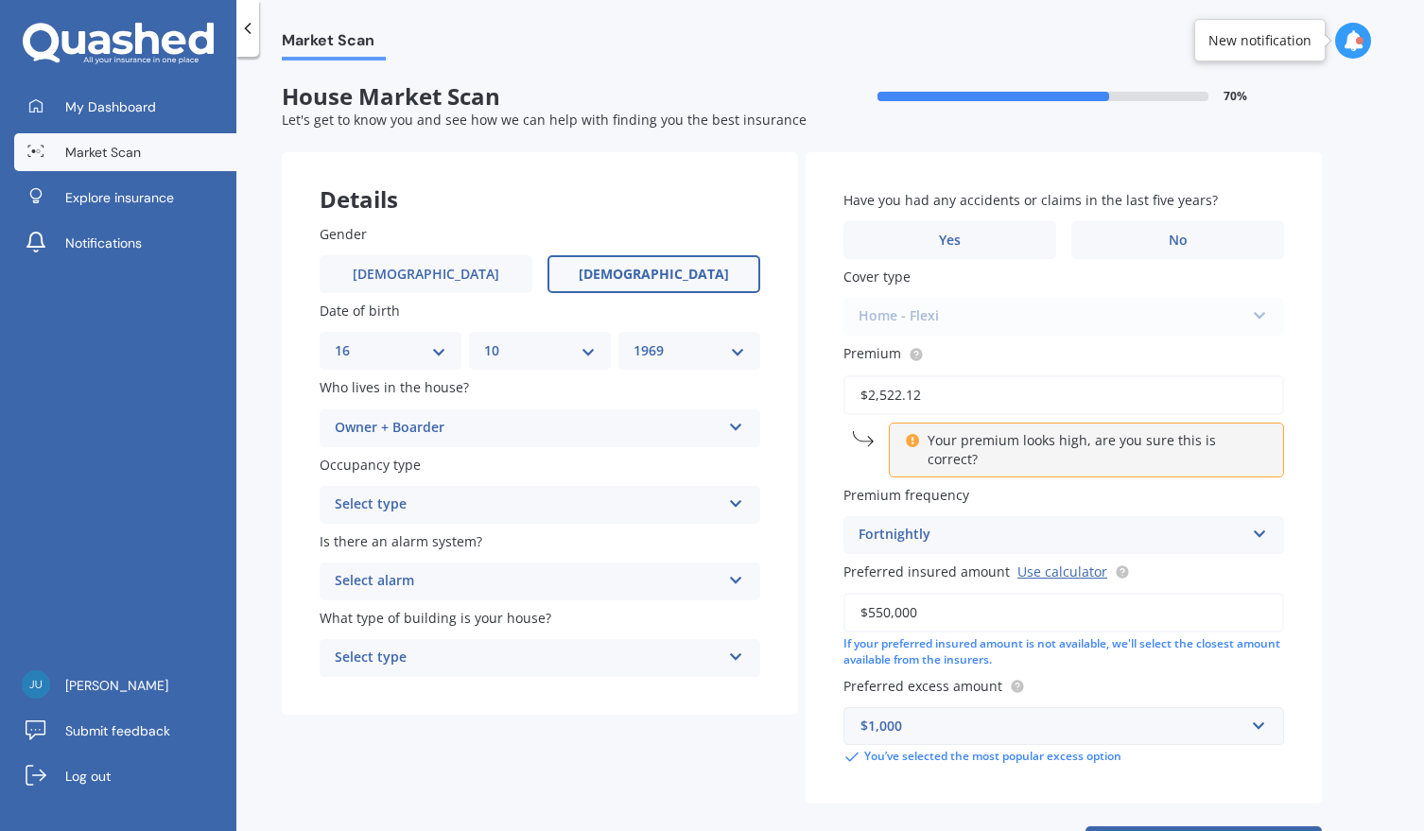
click at [735, 504] on icon at bounding box center [736, 500] width 16 height 13
click at [366, 542] on span "Permanent" at bounding box center [372, 541] width 72 height 18
click at [739, 583] on icon at bounding box center [736, 576] width 16 height 13
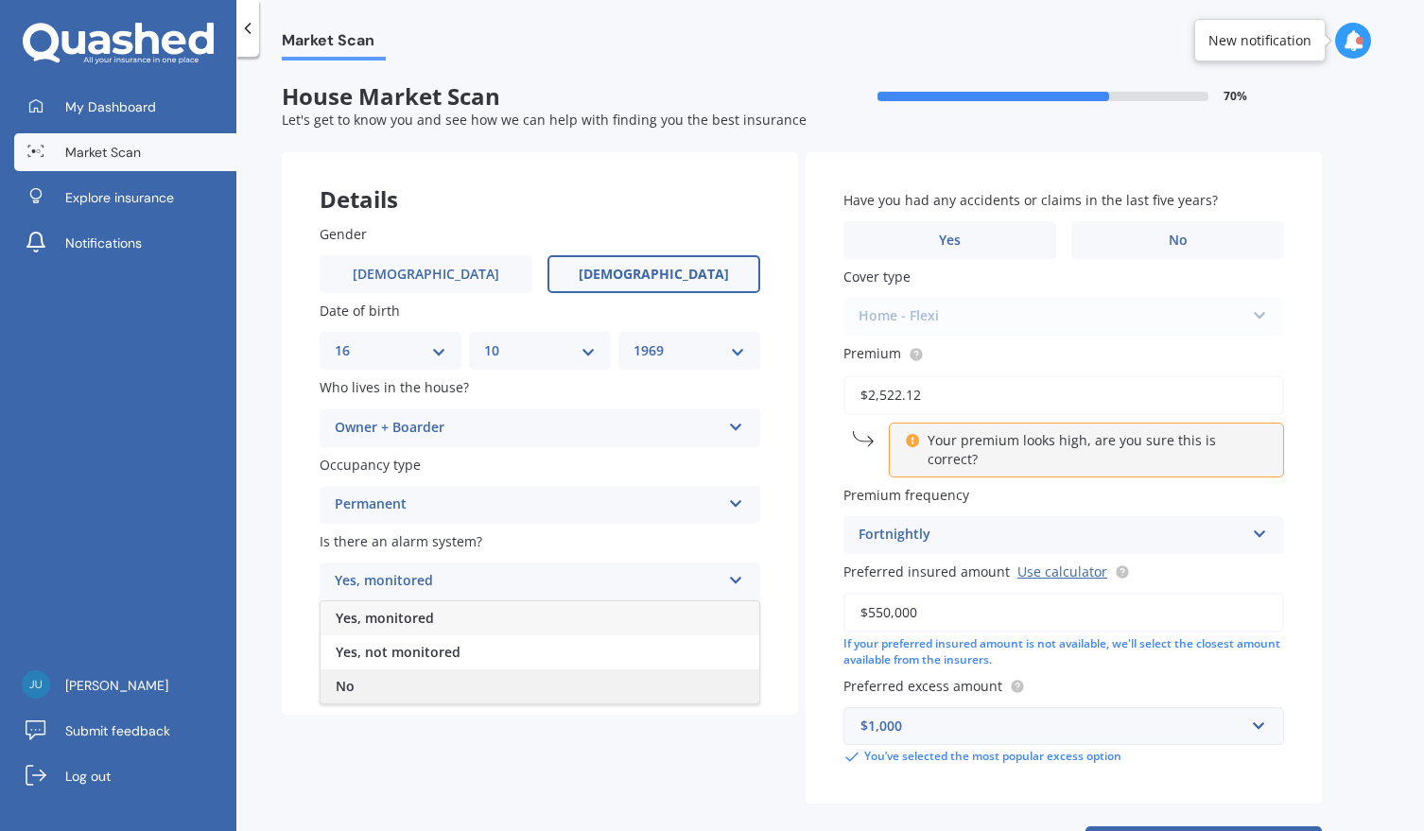
click at [343, 688] on span "No" at bounding box center [345, 686] width 19 height 18
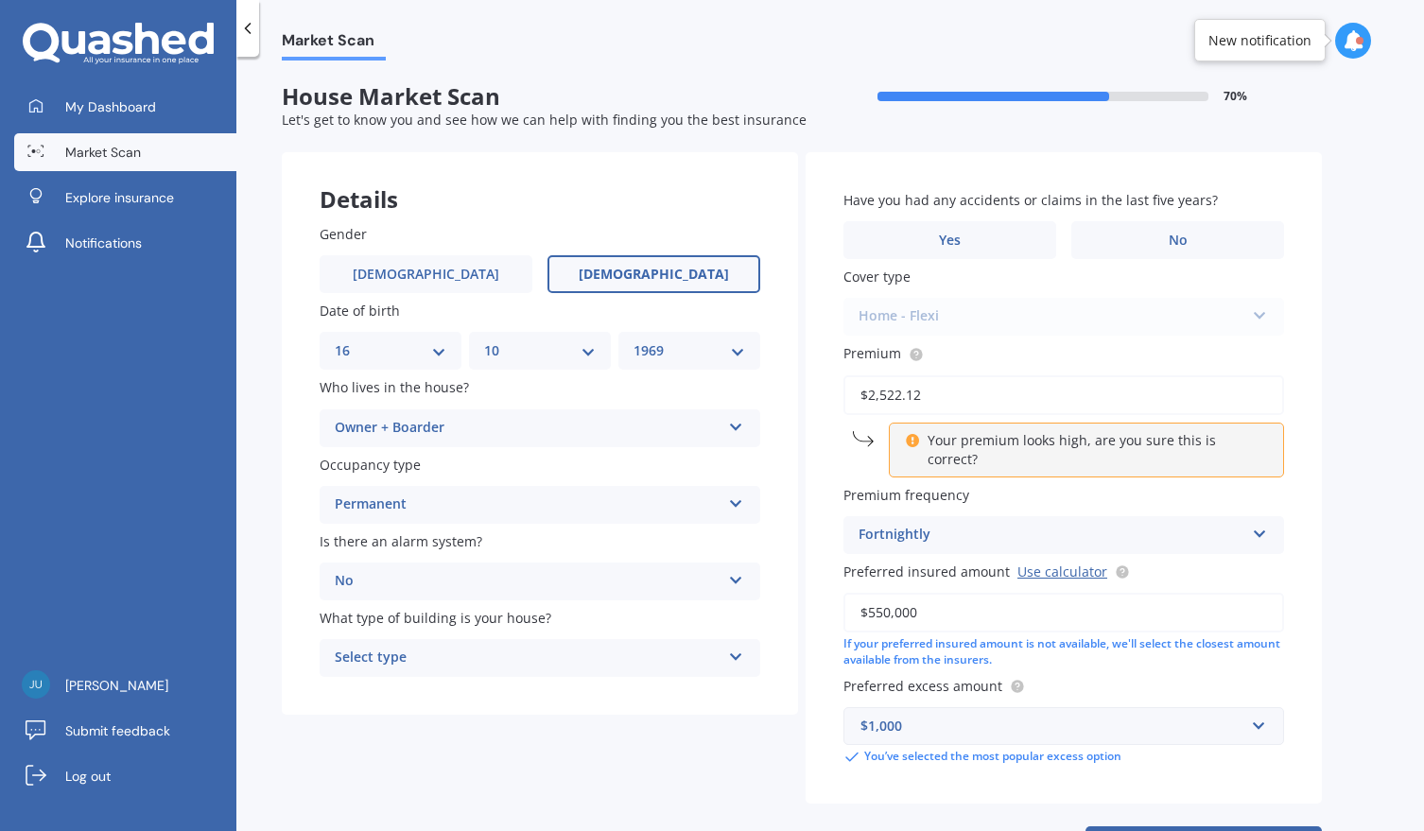
click at [735, 649] on icon at bounding box center [736, 653] width 16 height 13
click at [367, 691] on span "Freestanding" at bounding box center [378, 695] width 84 height 18
click at [1179, 240] on span "No" at bounding box center [1178, 241] width 19 height 16
click at [0, 0] on input "No" at bounding box center [0, 0] width 0 height 0
click at [1255, 313] on div "Home - Flexi Home - Flexi Home - Maxi Other" at bounding box center [1064, 317] width 441 height 38
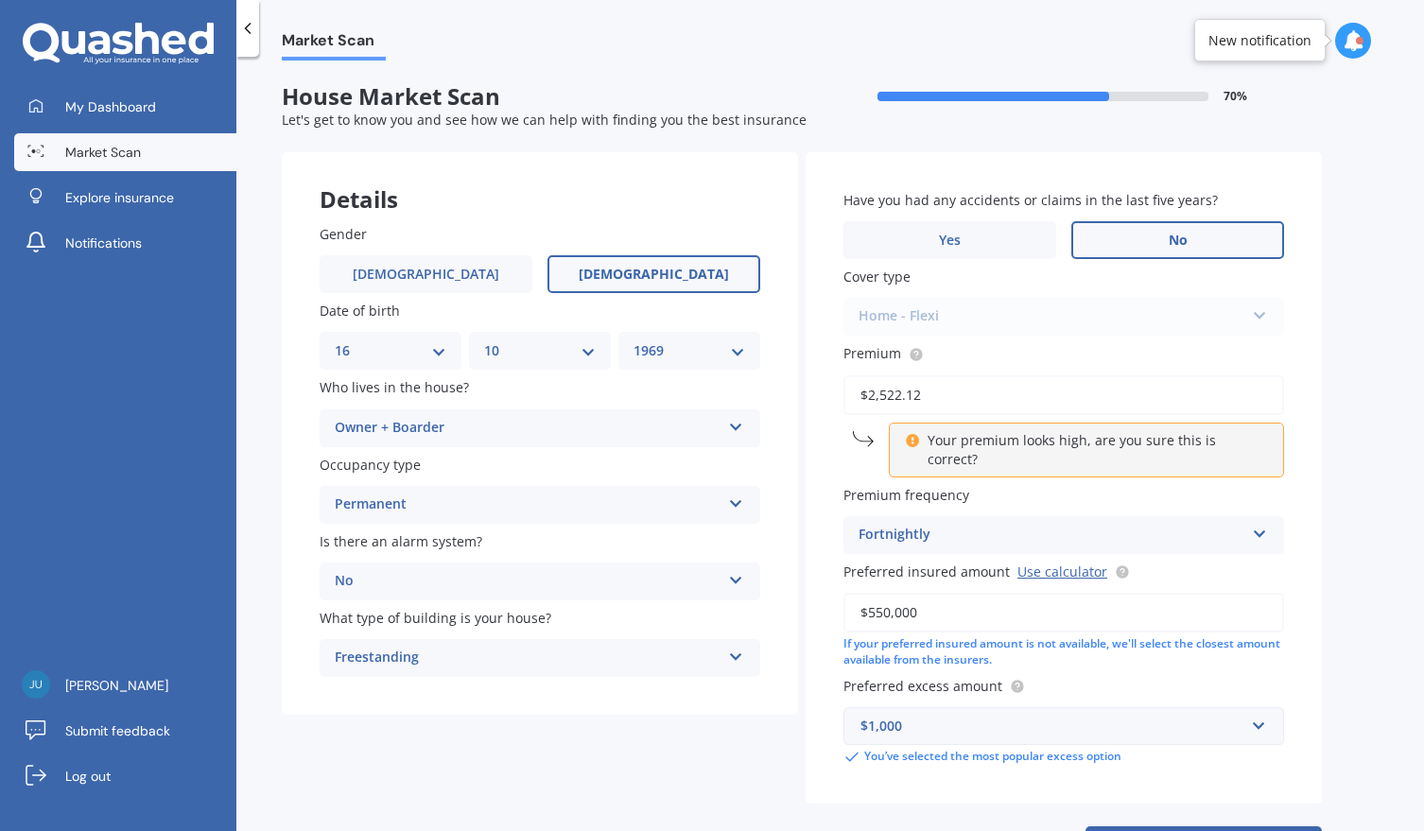
click at [1140, 246] on label "No" at bounding box center [1177, 240] width 213 height 38
click at [0, 0] on input "No" at bounding box center [0, 0] width 0 height 0
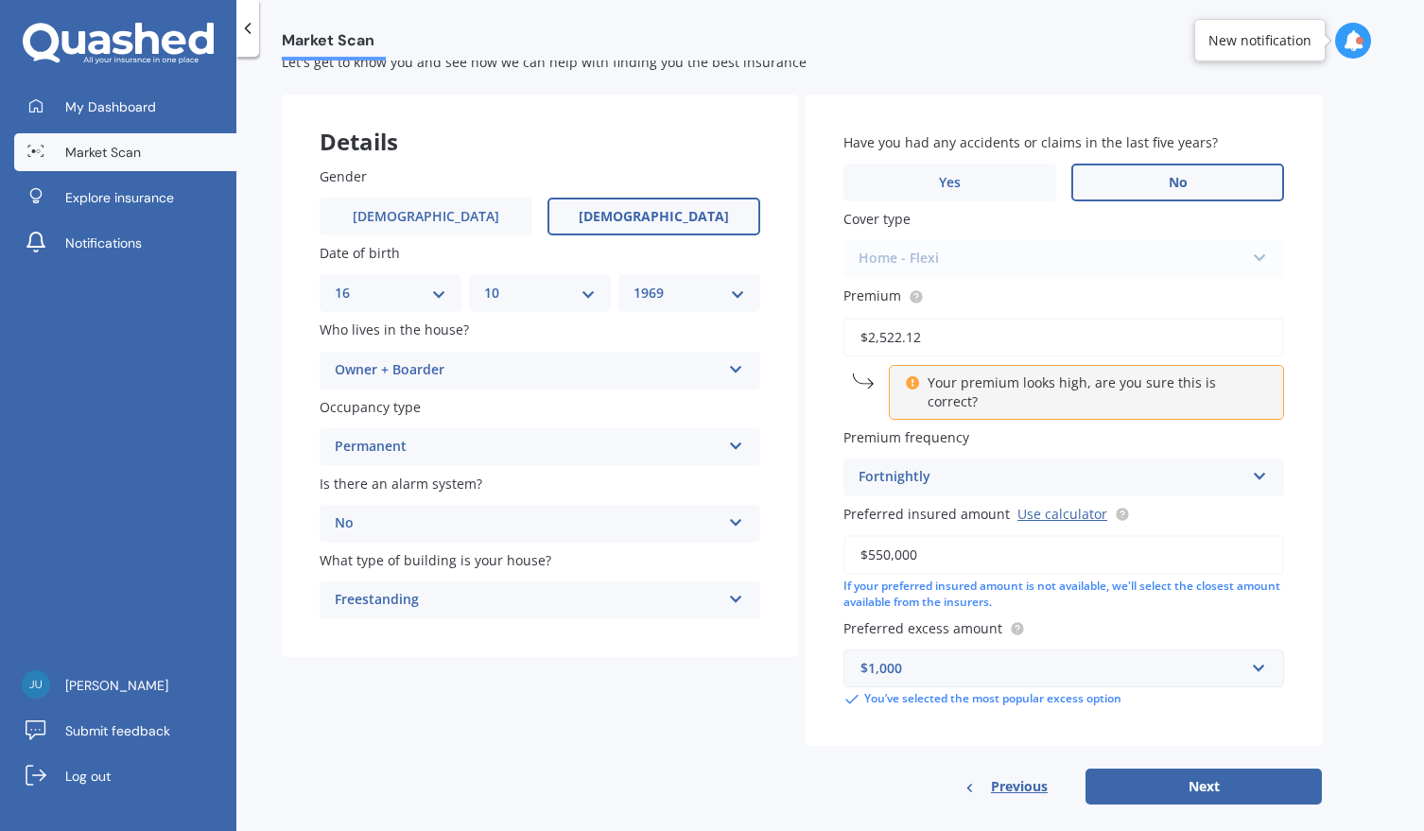
scroll to position [61, 0]
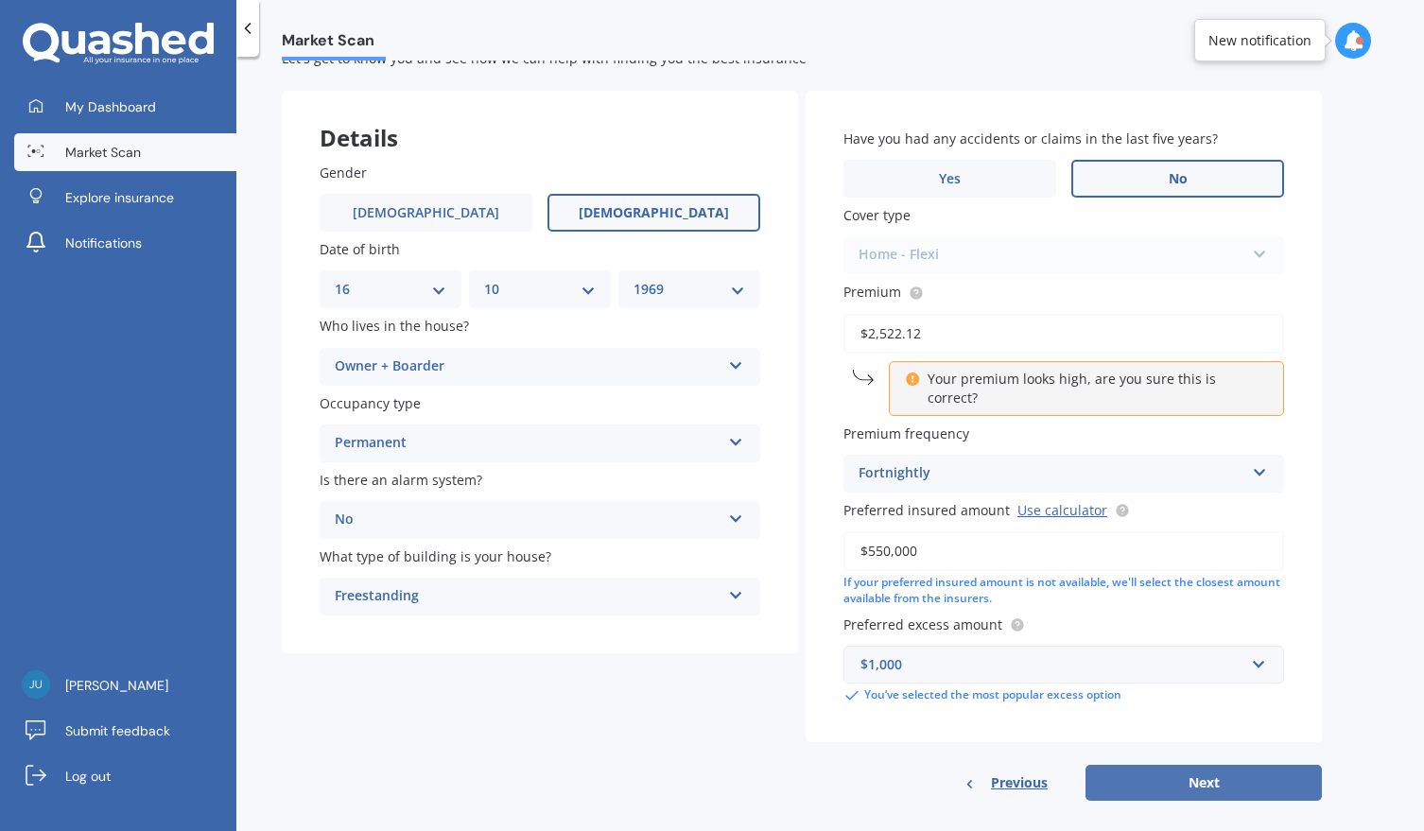
click at [1198, 766] on button "Next" at bounding box center [1204, 783] width 236 height 36
select select "16"
select select "10"
select select "1969"
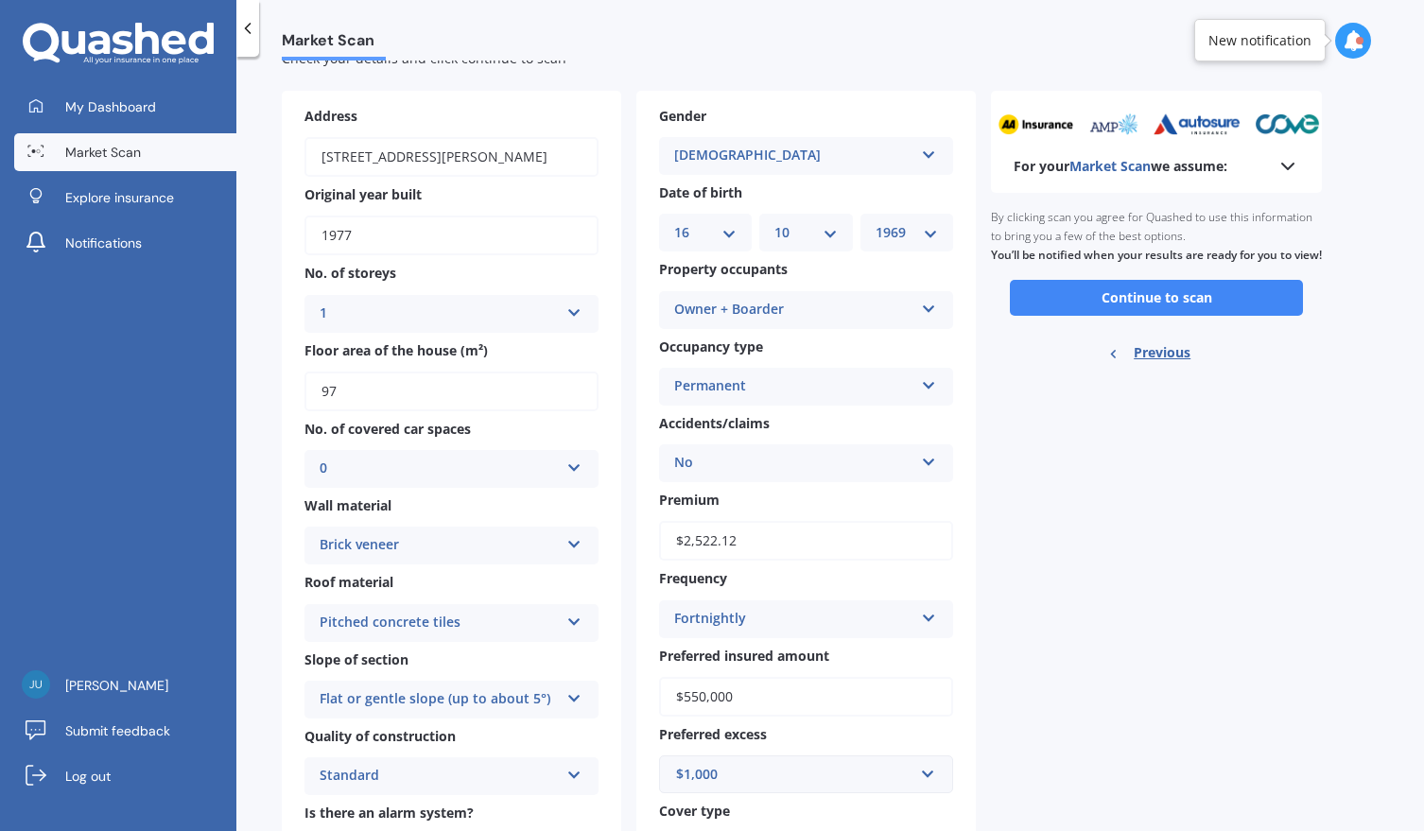
scroll to position [0, 0]
